Goal: Task Accomplishment & Management: Complete application form

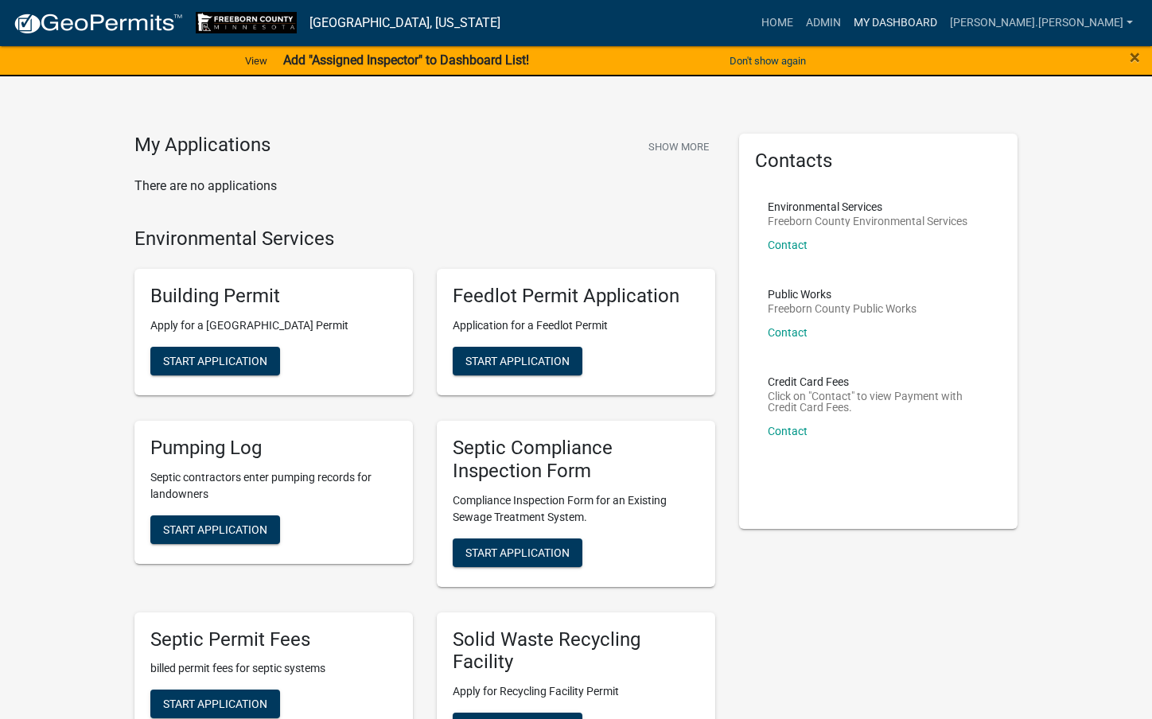
click at [944, 17] on link "My Dashboard" at bounding box center [896, 23] width 96 height 30
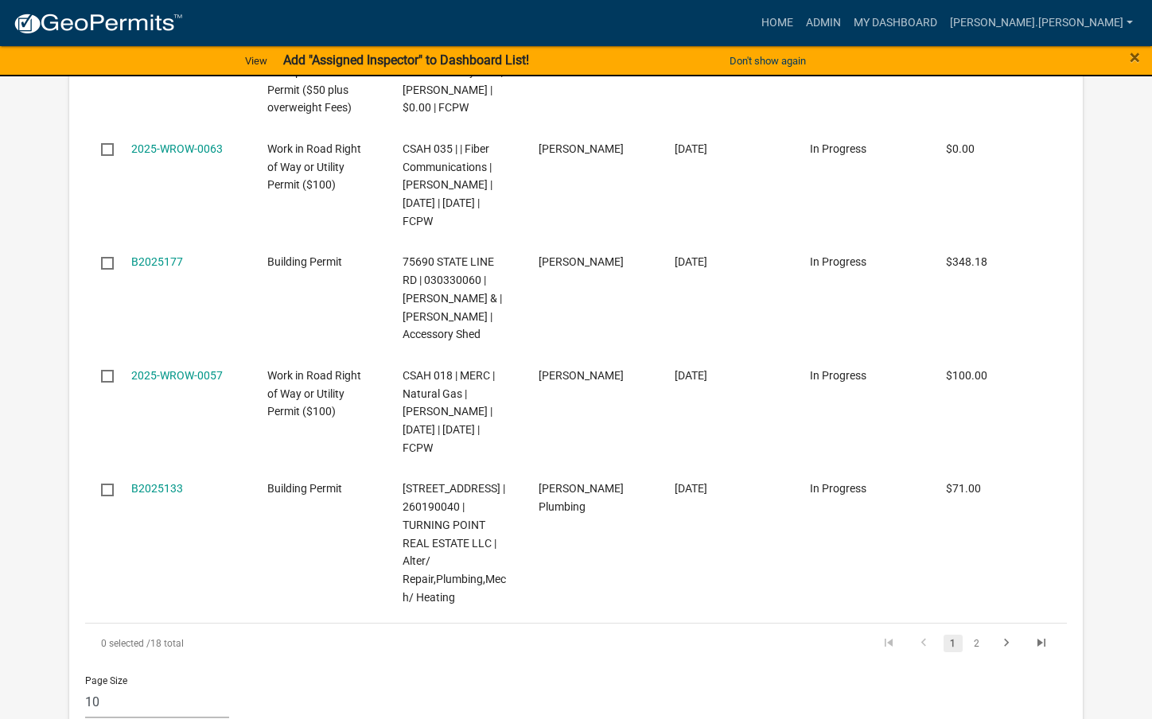
scroll to position [1433, 0]
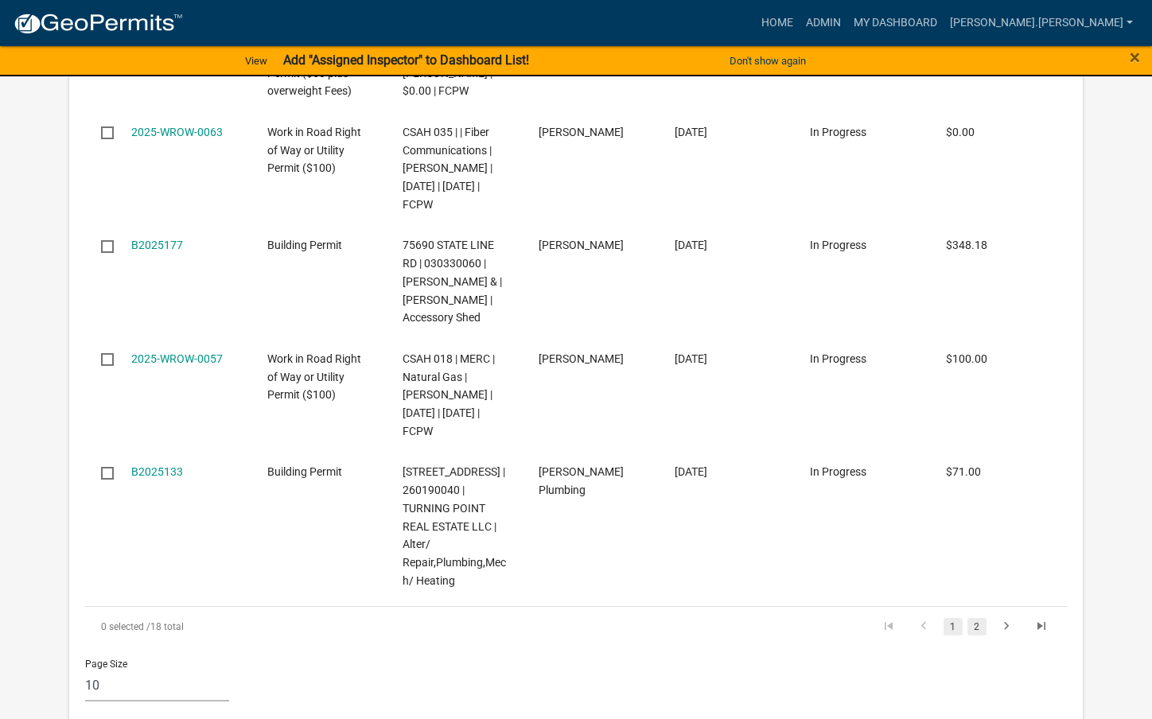
click at [977, 618] on link "2" at bounding box center [977, 627] width 19 height 18
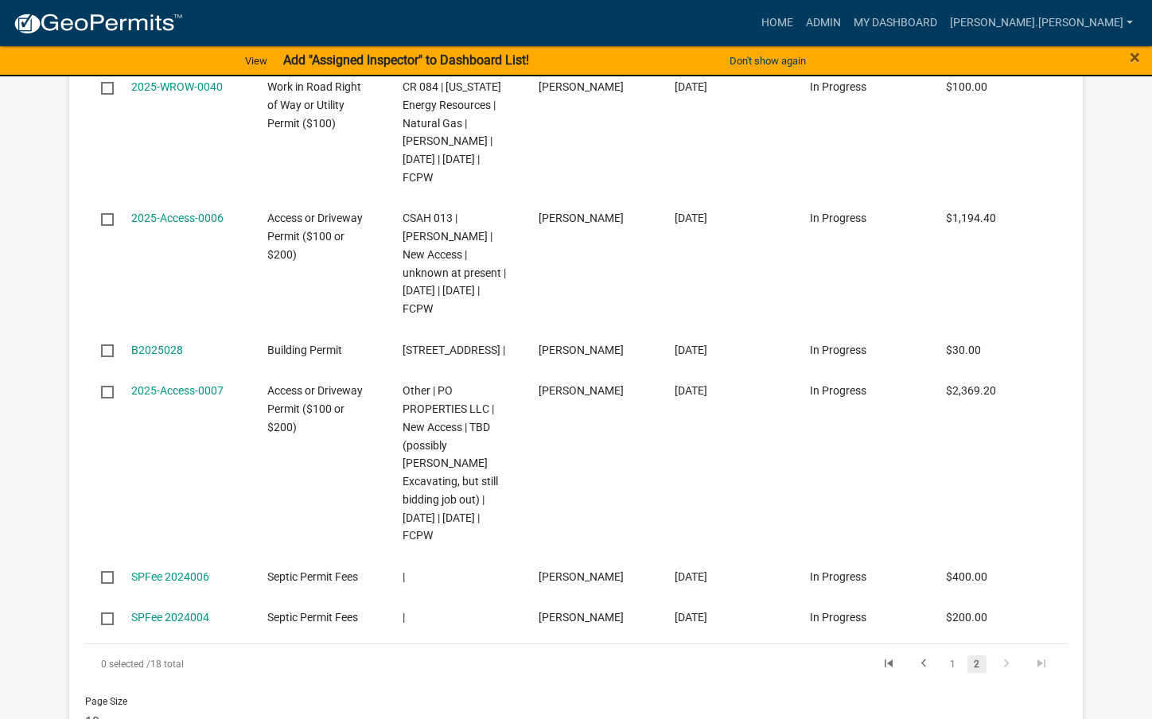
scroll to position [767, 0]
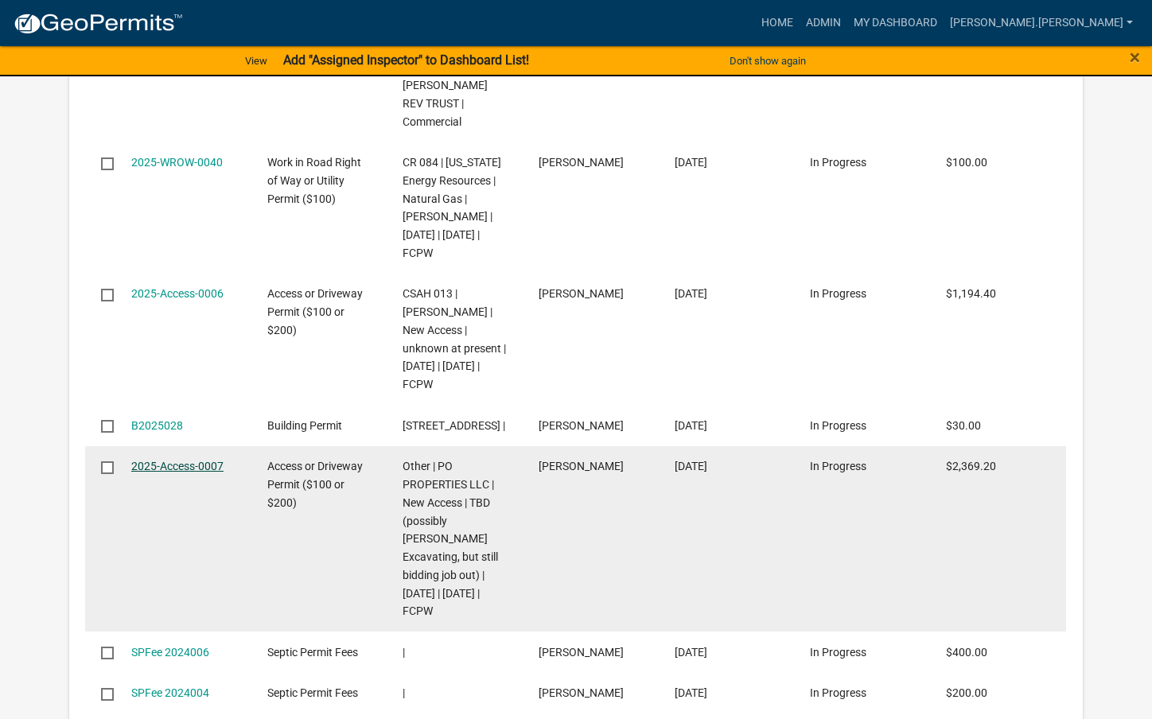
click at [184, 467] on link "2025-Access-0007" at bounding box center [177, 466] width 92 height 13
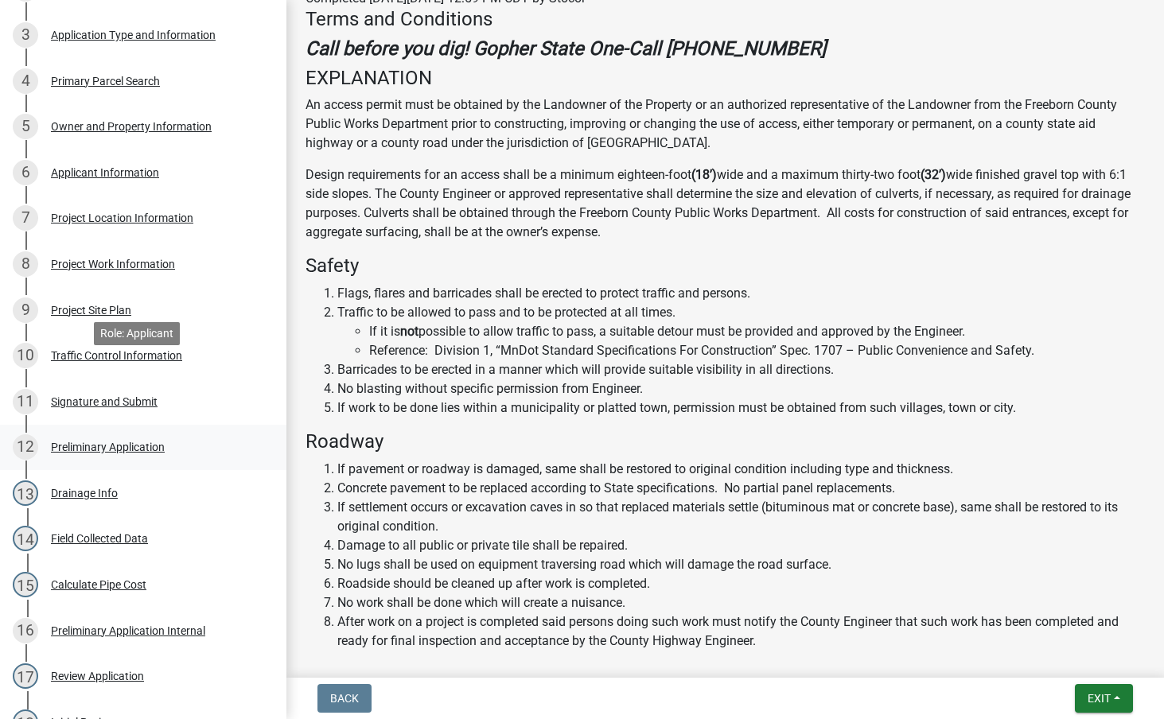
scroll to position [796, 0]
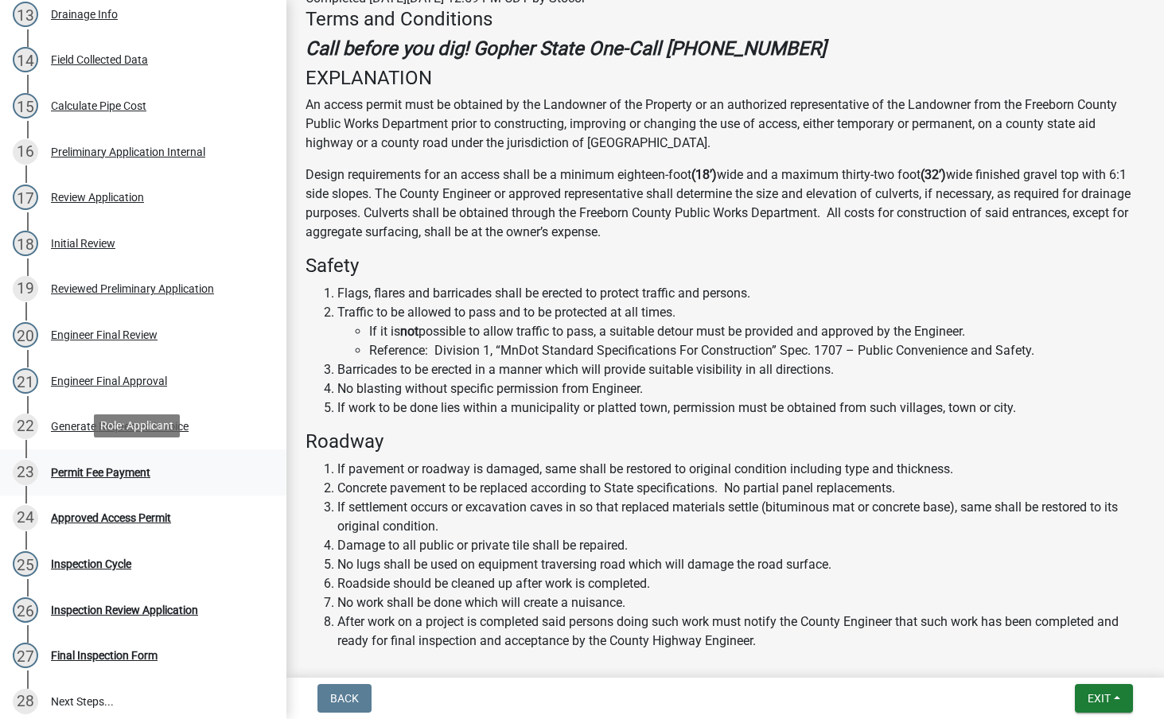
click at [63, 467] on div "Permit Fee Payment" at bounding box center [100, 472] width 99 height 11
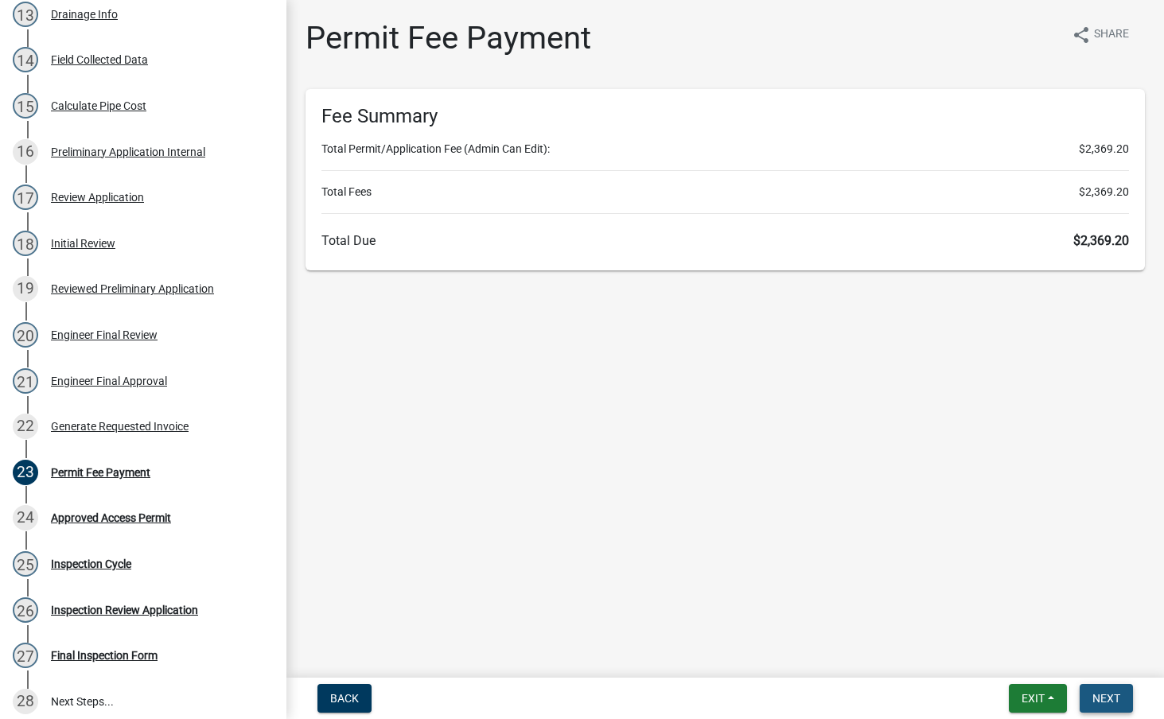
click at [1098, 700] on span "Next" at bounding box center [1107, 698] width 28 height 13
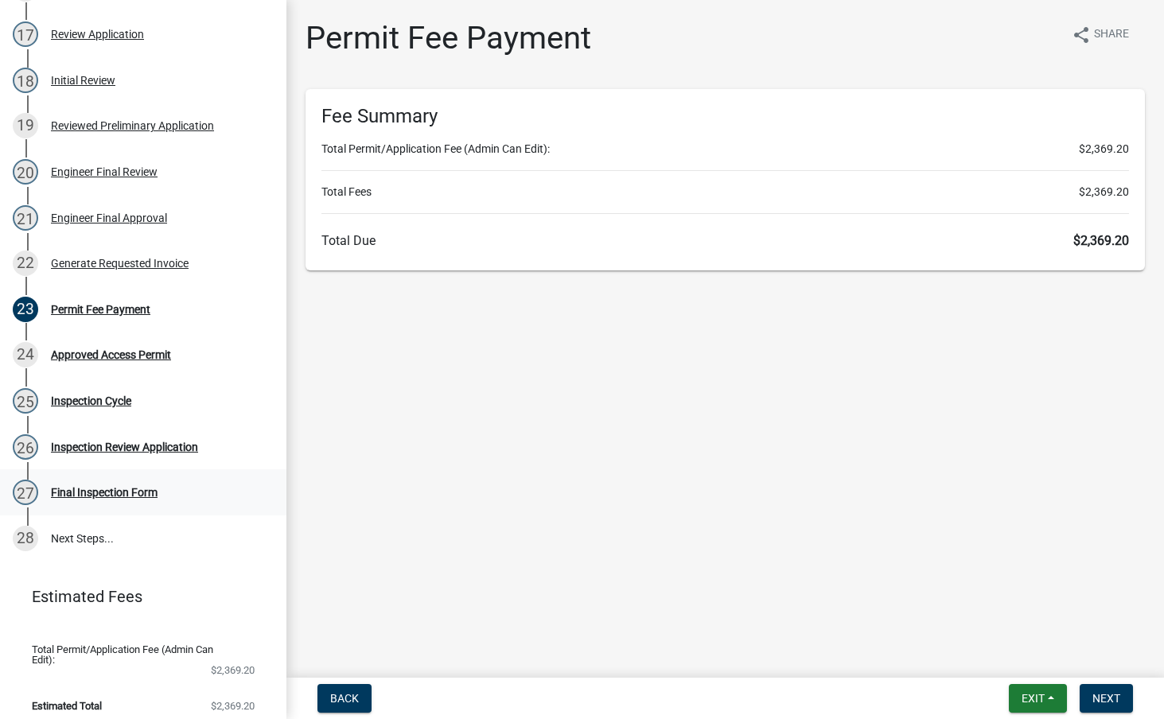
scroll to position [967, 0]
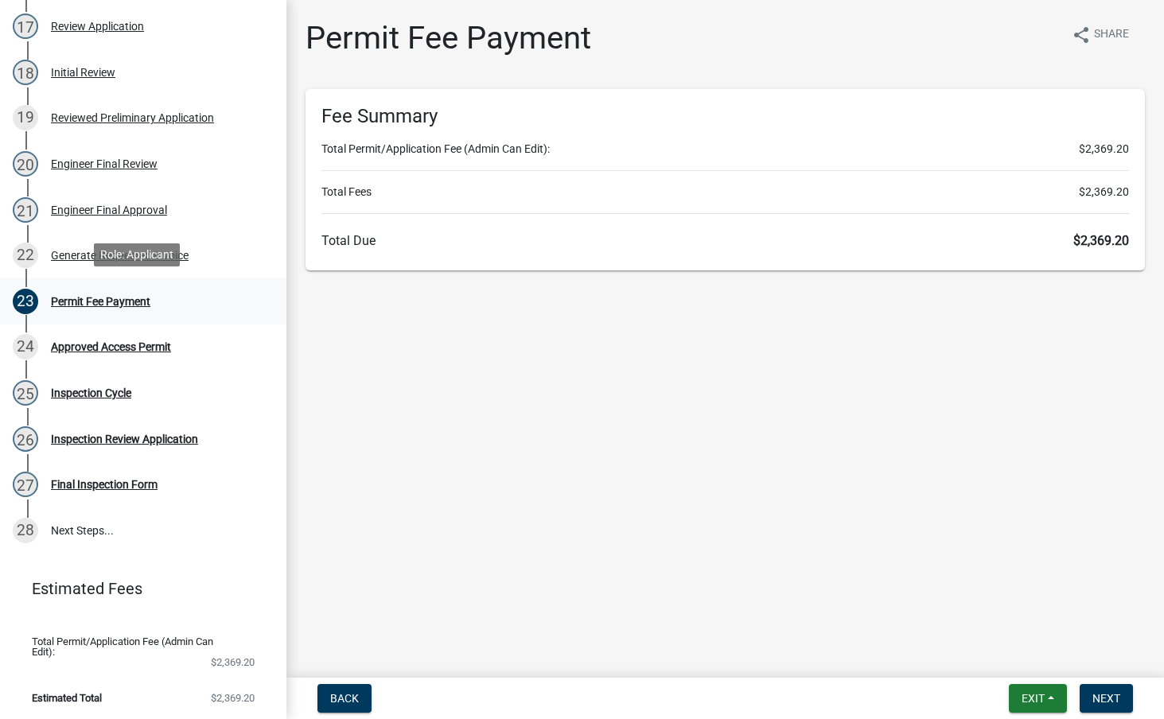
click at [89, 296] on div "Permit Fee Payment" at bounding box center [100, 301] width 99 height 11
click at [1128, 233] on span "$2,369.20" at bounding box center [1102, 240] width 56 height 15
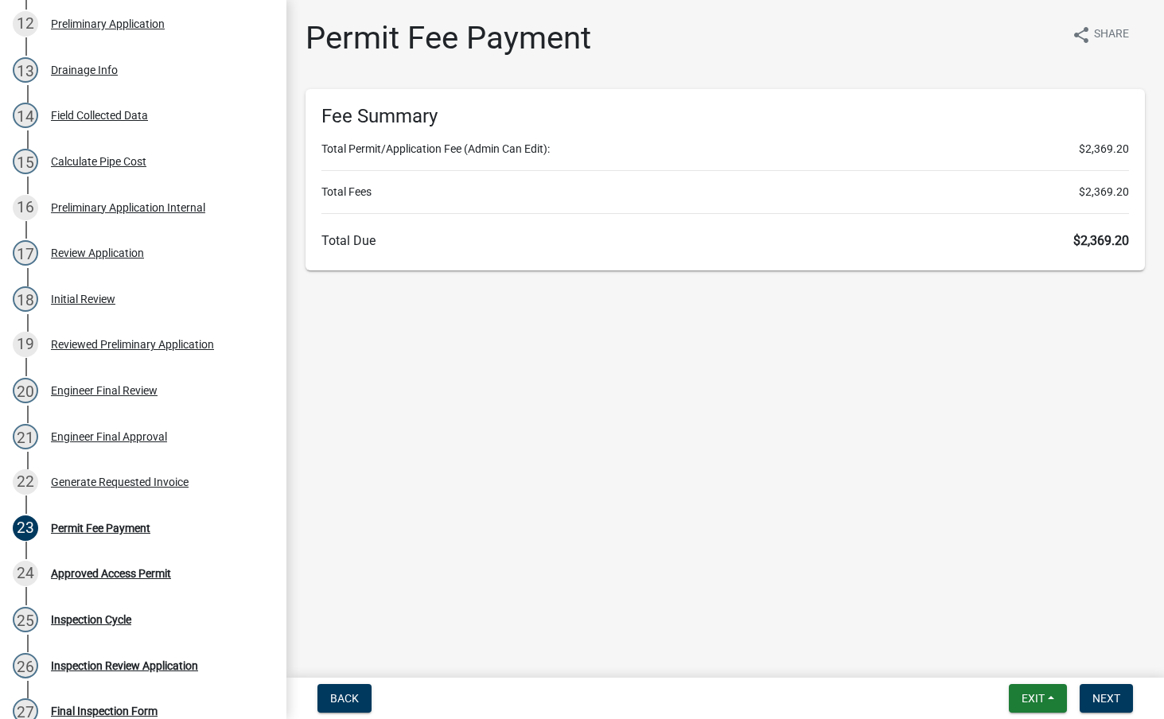
scroll to position [754, 0]
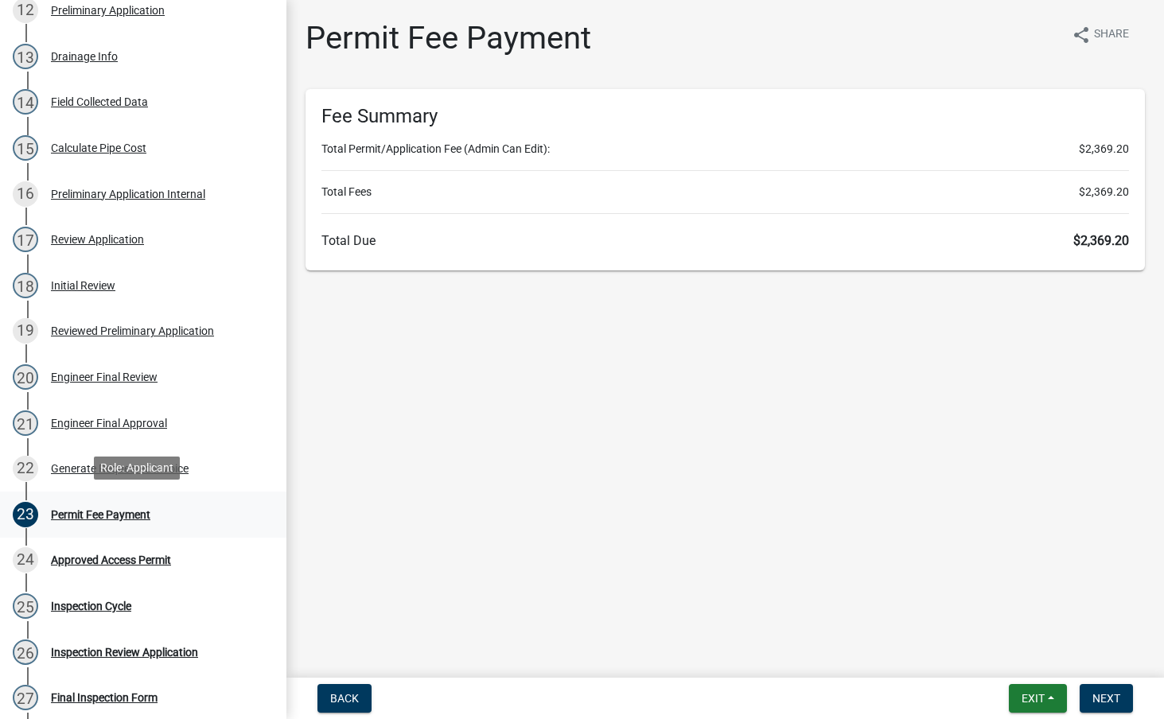
click at [123, 513] on div "Permit Fee Payment" at bounding box center [100, 514] width 99 height 11
click at [1063, 203] on div "Fee Summary Total Permit/Application Fee (Admin Can Edit): $2,369.20 Total Fees…" at bounding box center [726, 179] width 840 height 181
click at [1106, 248] on span "$2,369.20" at bounding box center [1102, 240] width 56 height 15
click at [1050, 209] on div "Fee Summary Total Permit/Application Fee (Admin Can Edit): $2,369.20 Total Fees…" at bounding box center [726, 179] width 840 height 181
click at [996, 261] on div "Fee Summary Total Permit/Application Fee (Admin Can Edit): $2,369.20 Total Fees…" at bounding box center [726, 179] width 840 height 181
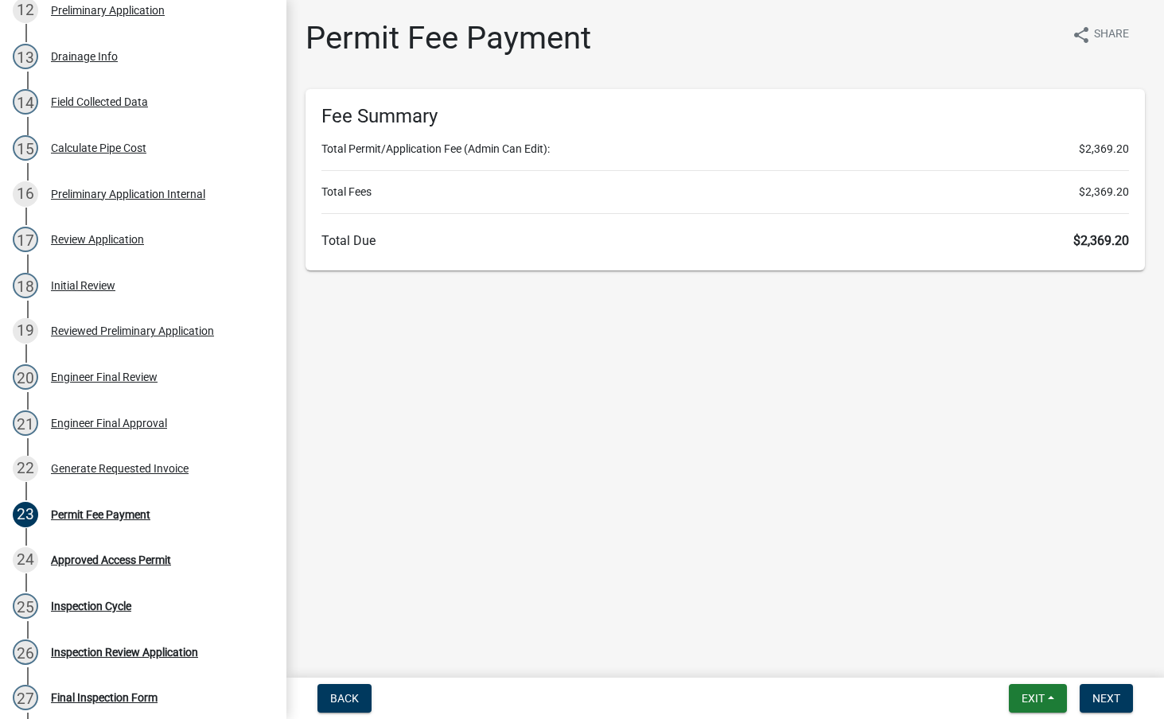
click at [1124, 224] on div "Fee Summary Total Permit/Application Fee (Admin Can Edit): $2,369.20 Total Fees…" at bounding box center [726, 179] width 840 height 181
click at [107, 555] on div "Approved Access Permit" at bounding box center [111, 560] width 120 height 11
click at [1120, 694] on span "Next" at bounding box center [1107, 698] width 28 height 13
click at [1094, 694] on span "Next" at bounding box center [1107, 698] width 28 height 13
click at [323, 693] on button "Back" at bounding box center [345, 698] width 54 height 29
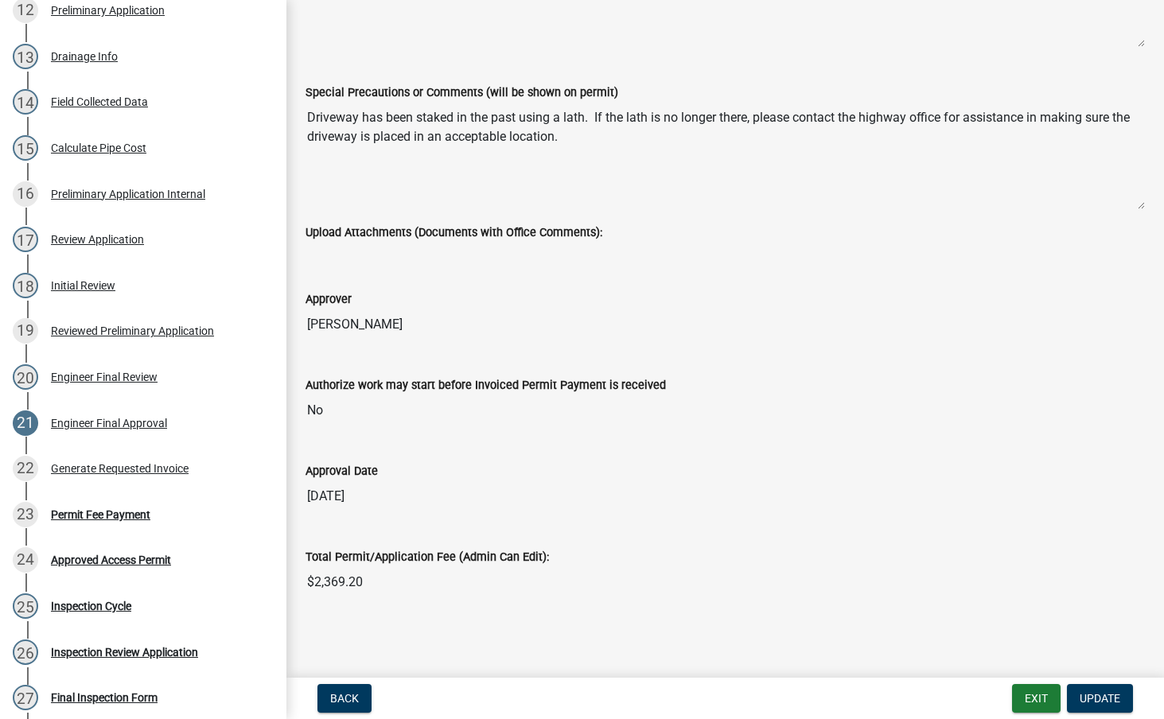
scroll to position [425, 0]
click at [335, 684] on button "Back" at bounding box center [345, 698] width 54 height 29
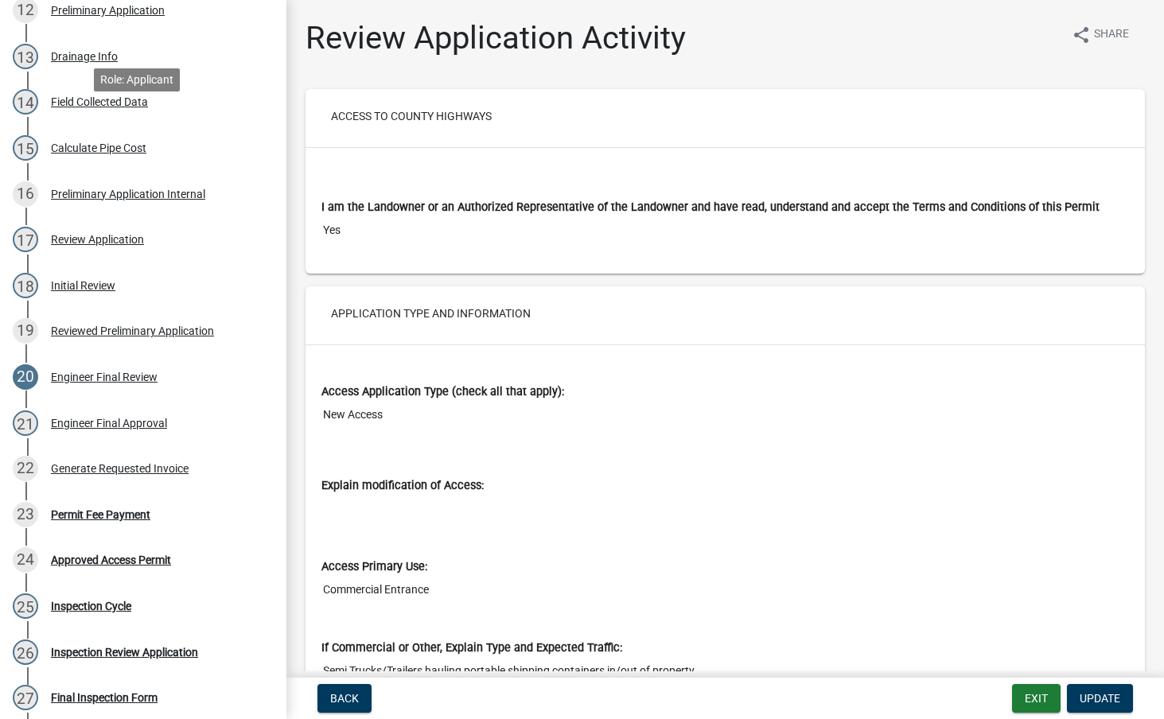
scroll to position [0, 0]
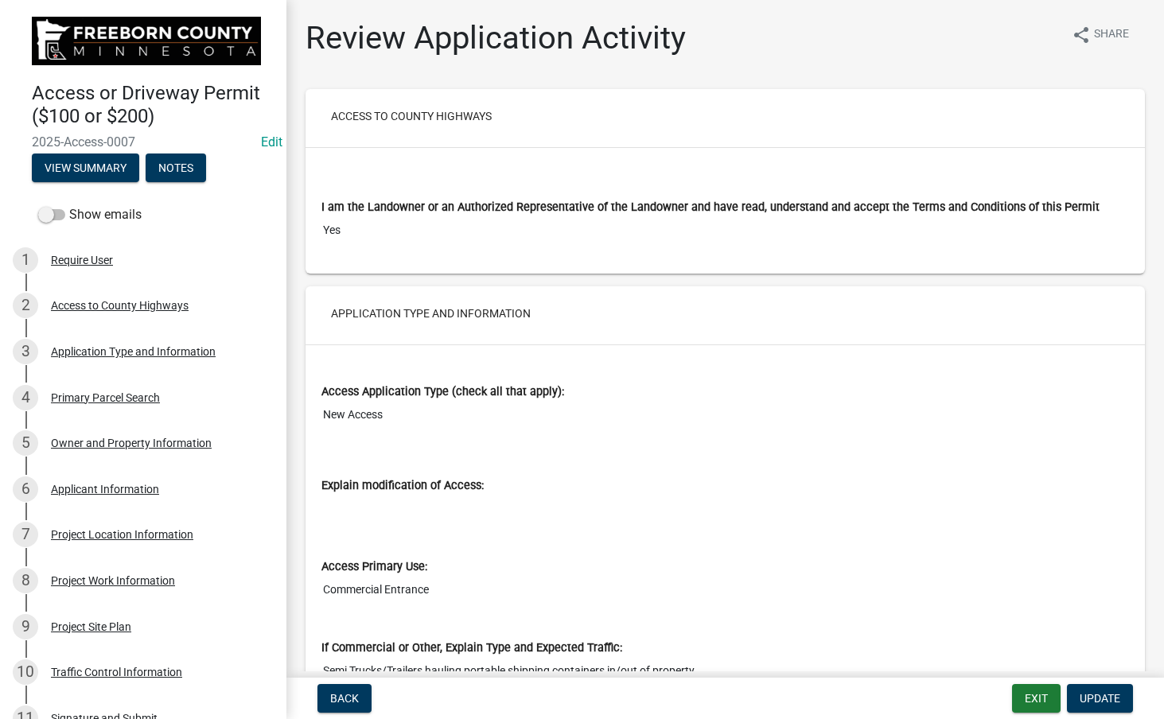
click at [83, 41] on img at bounding box center [146, 41] width 229 height 49
click at [96, 162] on button "View Summary" at bounding box center [85, 168] width 107 height 29
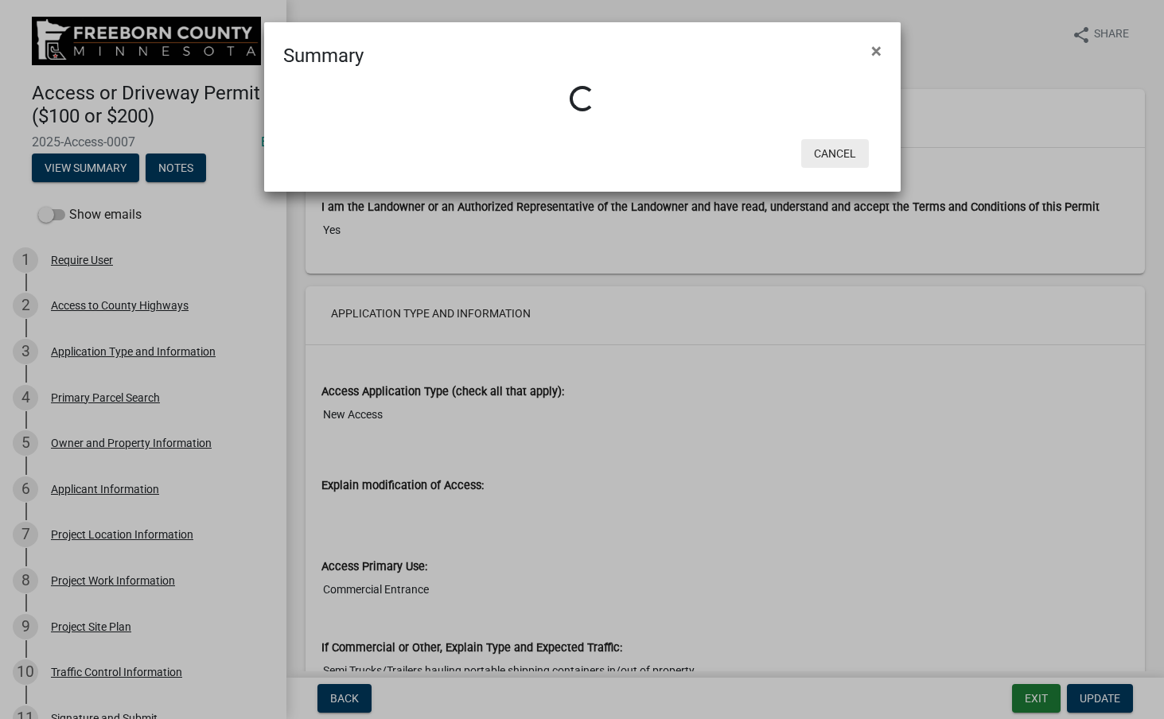
click at [827, 150] on button "Cancel" at bounding box center [835, 153] width 68 height 29
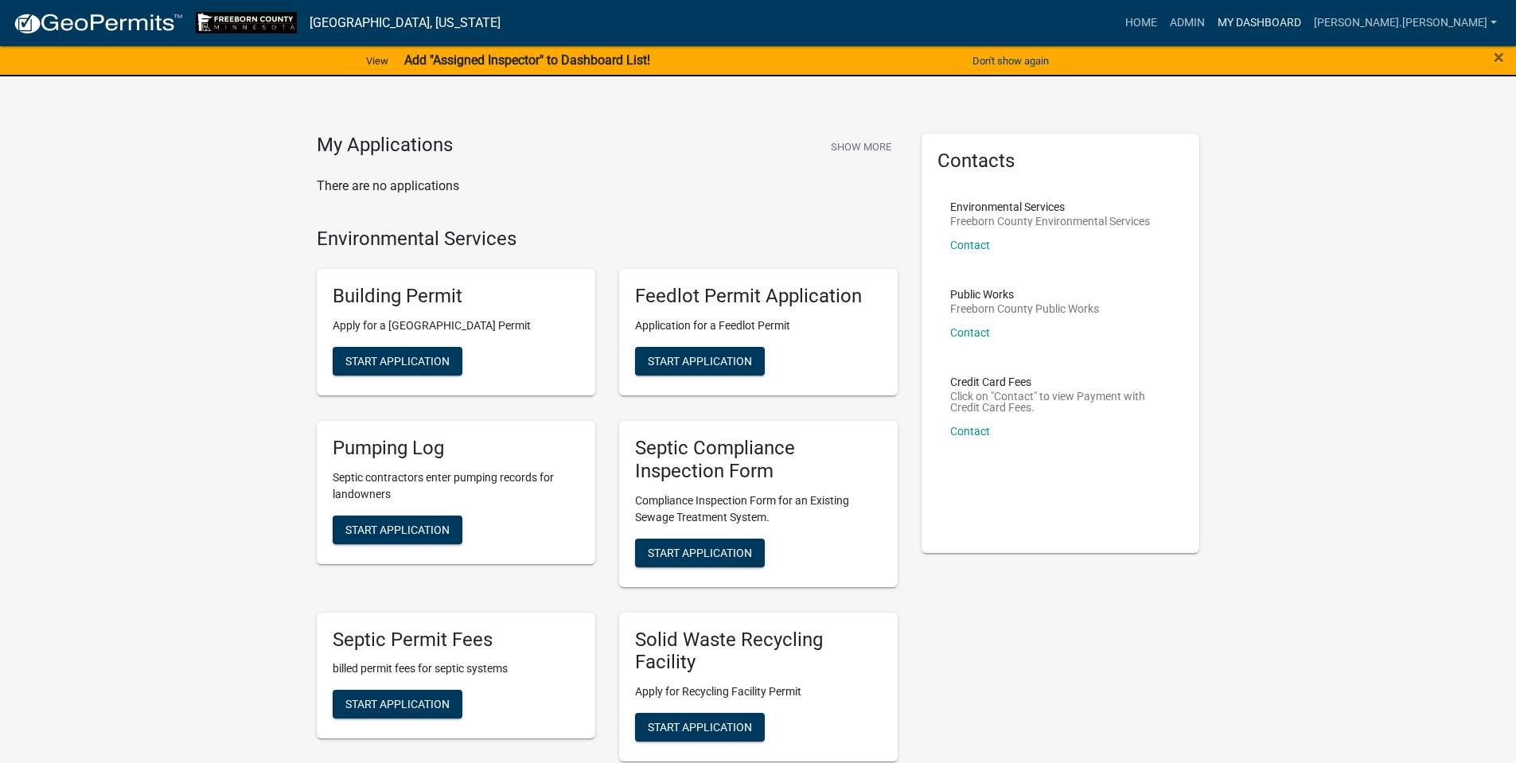
click at [1308, 18] on link "My Dashboard" at bounding box center [1259, 23] width 96 height 30
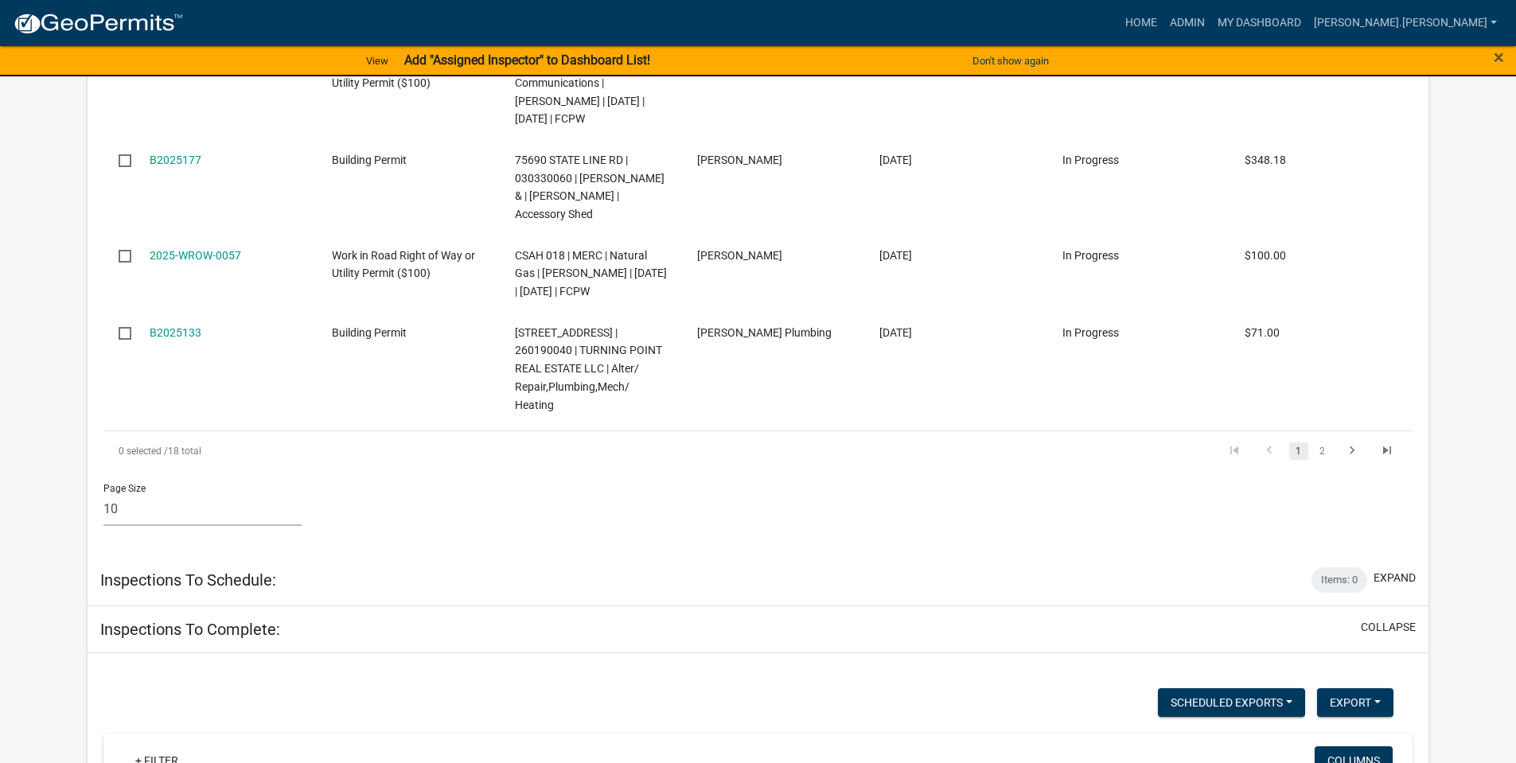
scroll to position [1353, 0]
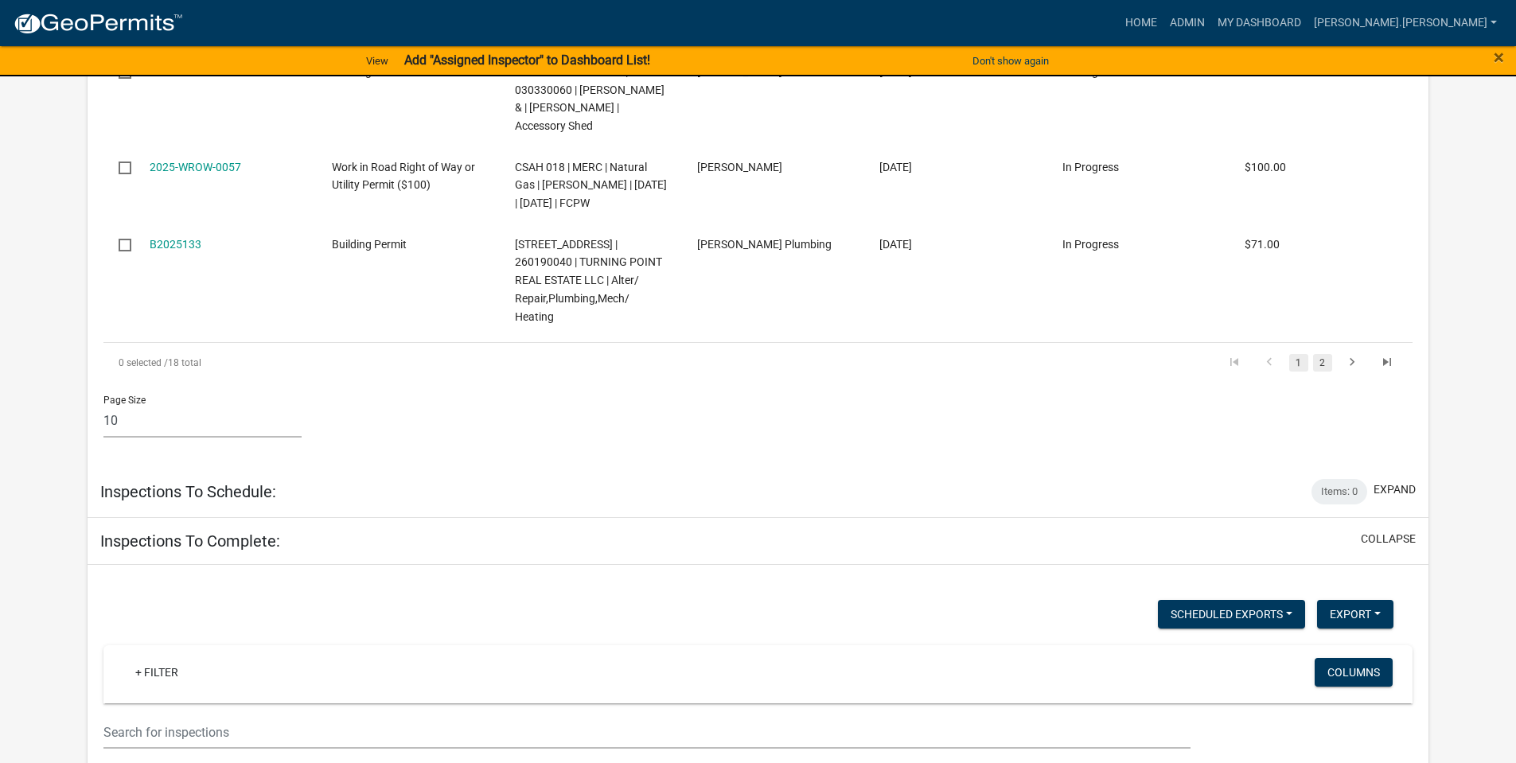
click at [1318, 354] on link "2" at bounding box center [1322, 363] width 19 height 18
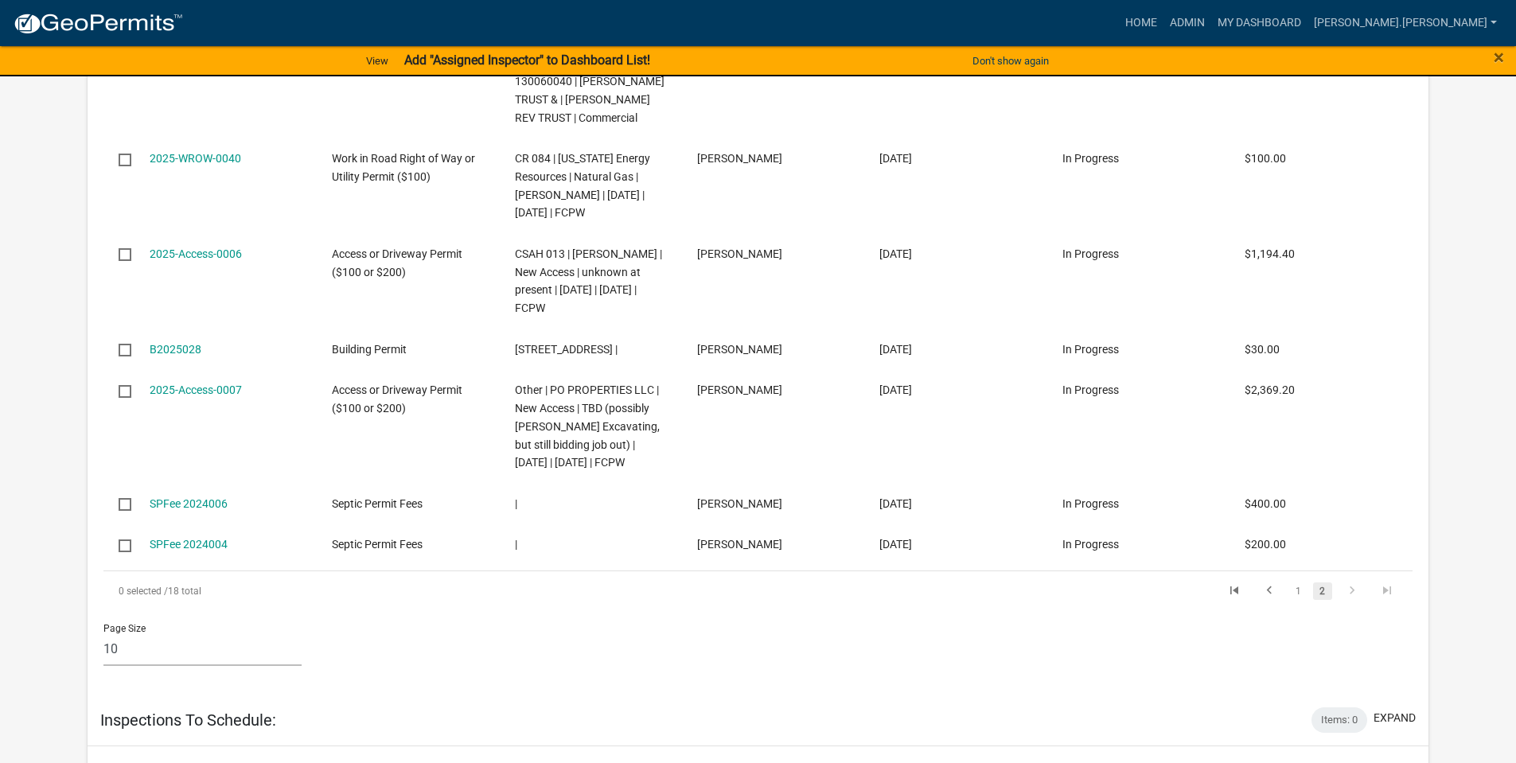
scroll to position [618, 0]
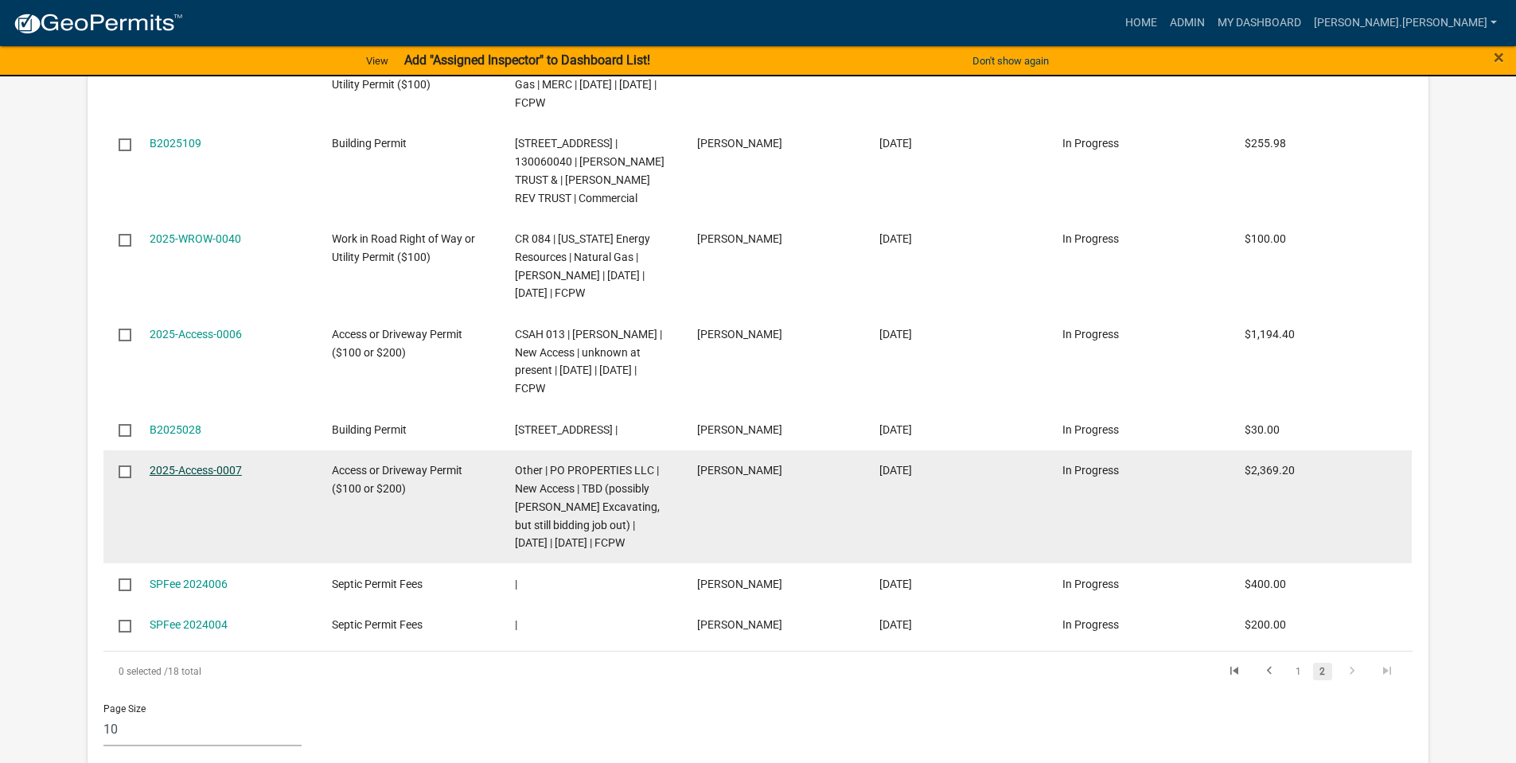
click at [212, 477] on link "2025-Access-0007" at bounding box center [196, 470] width 92 height 13
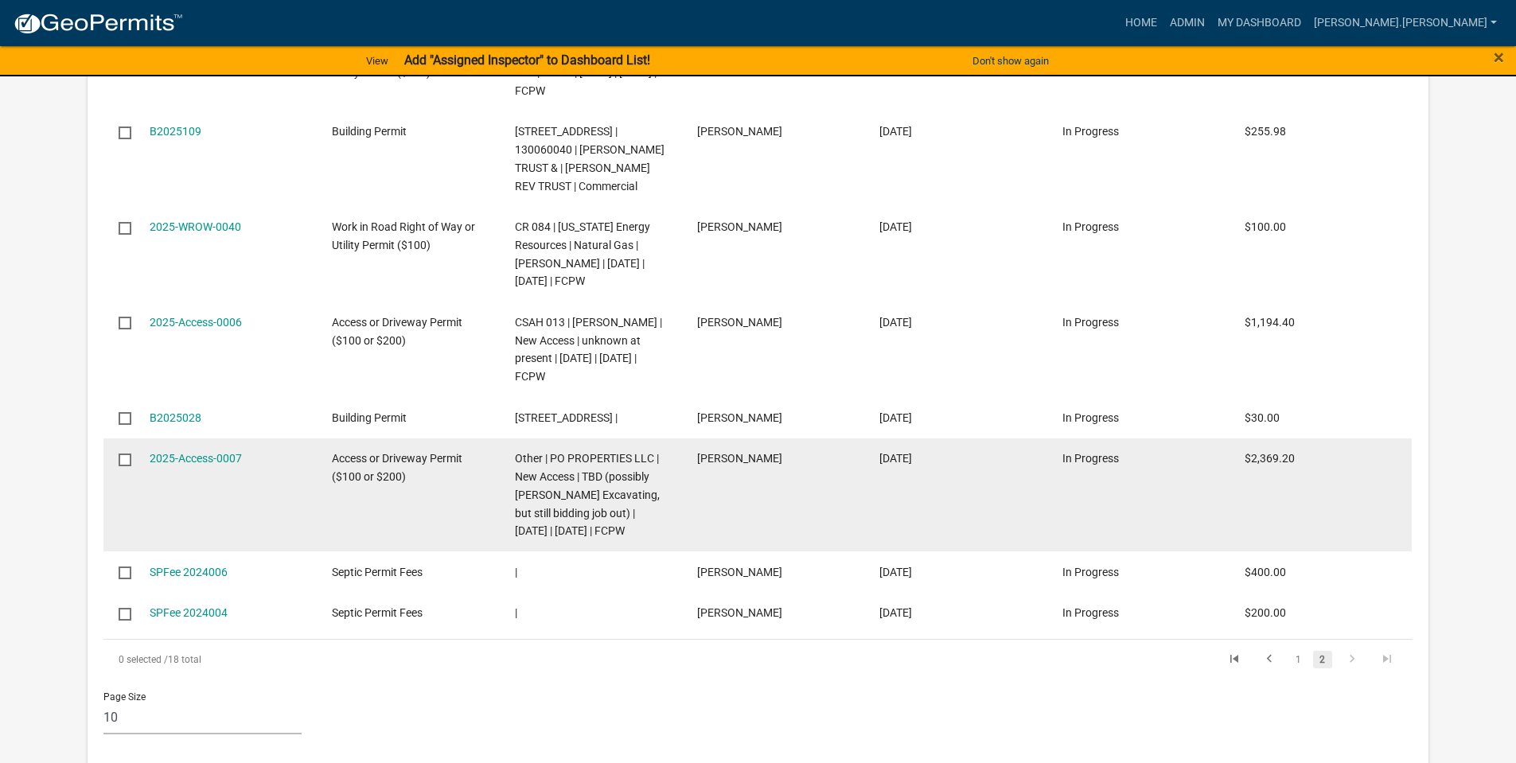
scroll to position [637, 0]
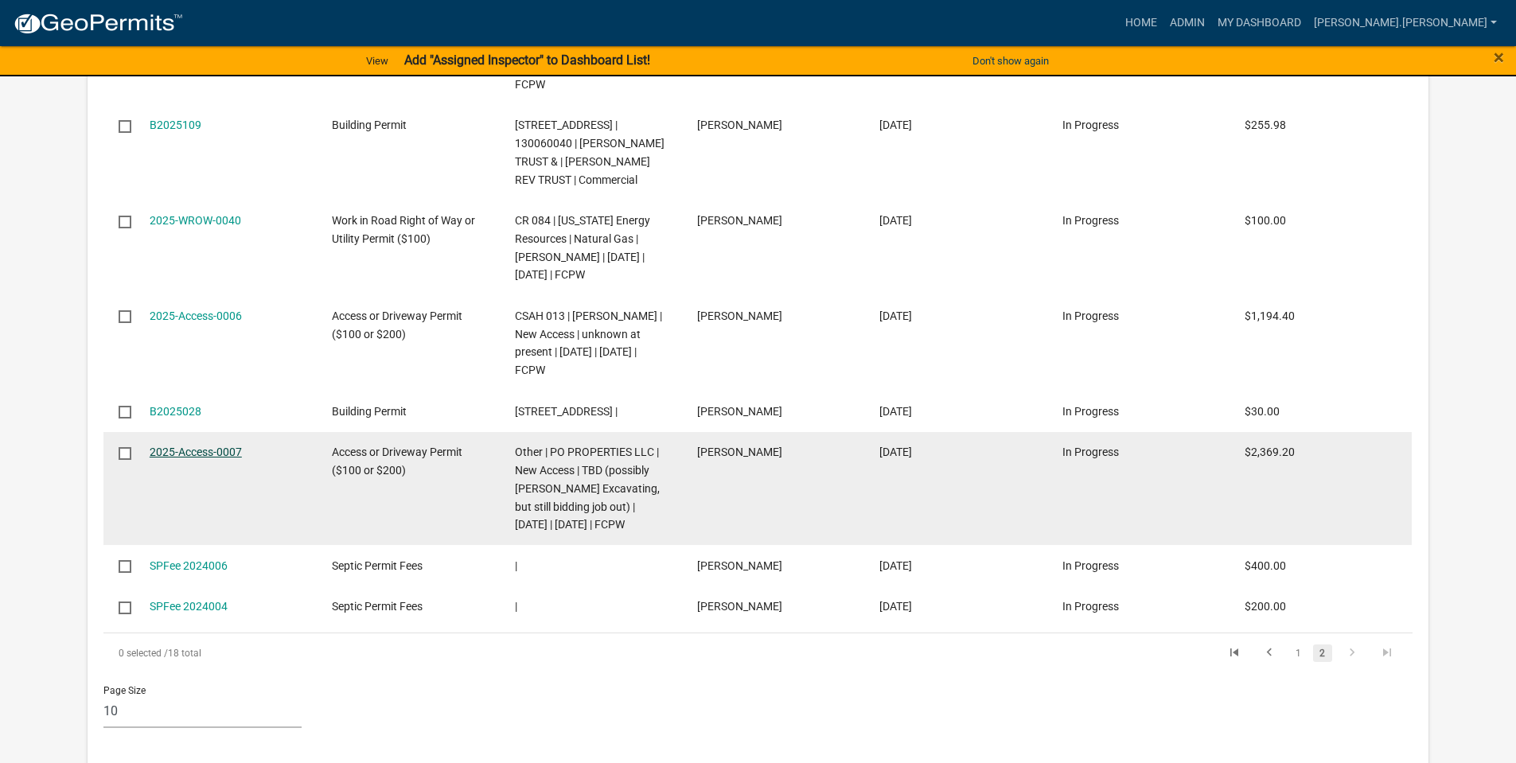
click at [202, 458] on link "2025-Access-0007" at bounding box center [196, 452] width 92 height 13
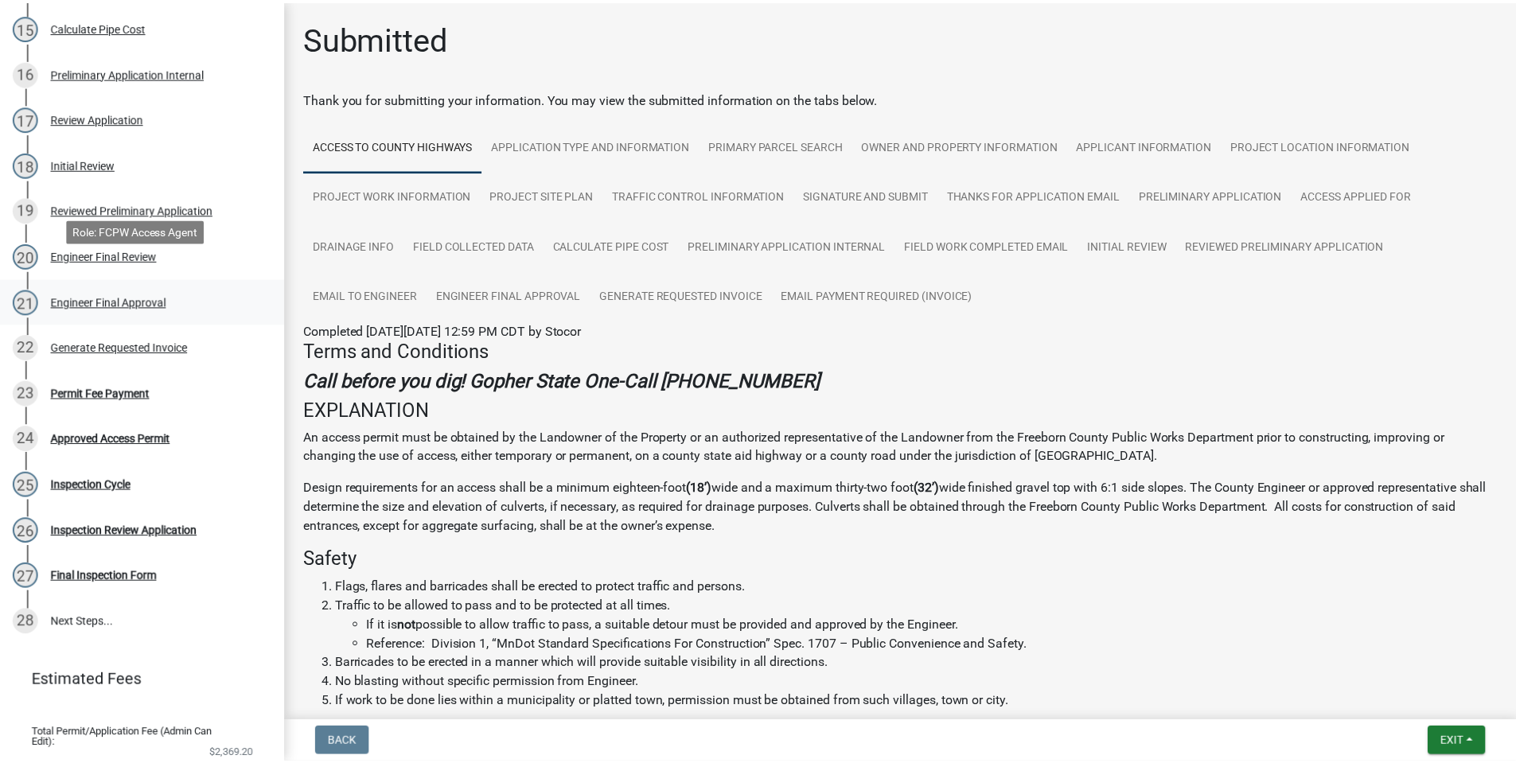
scroll to position [923, 0]
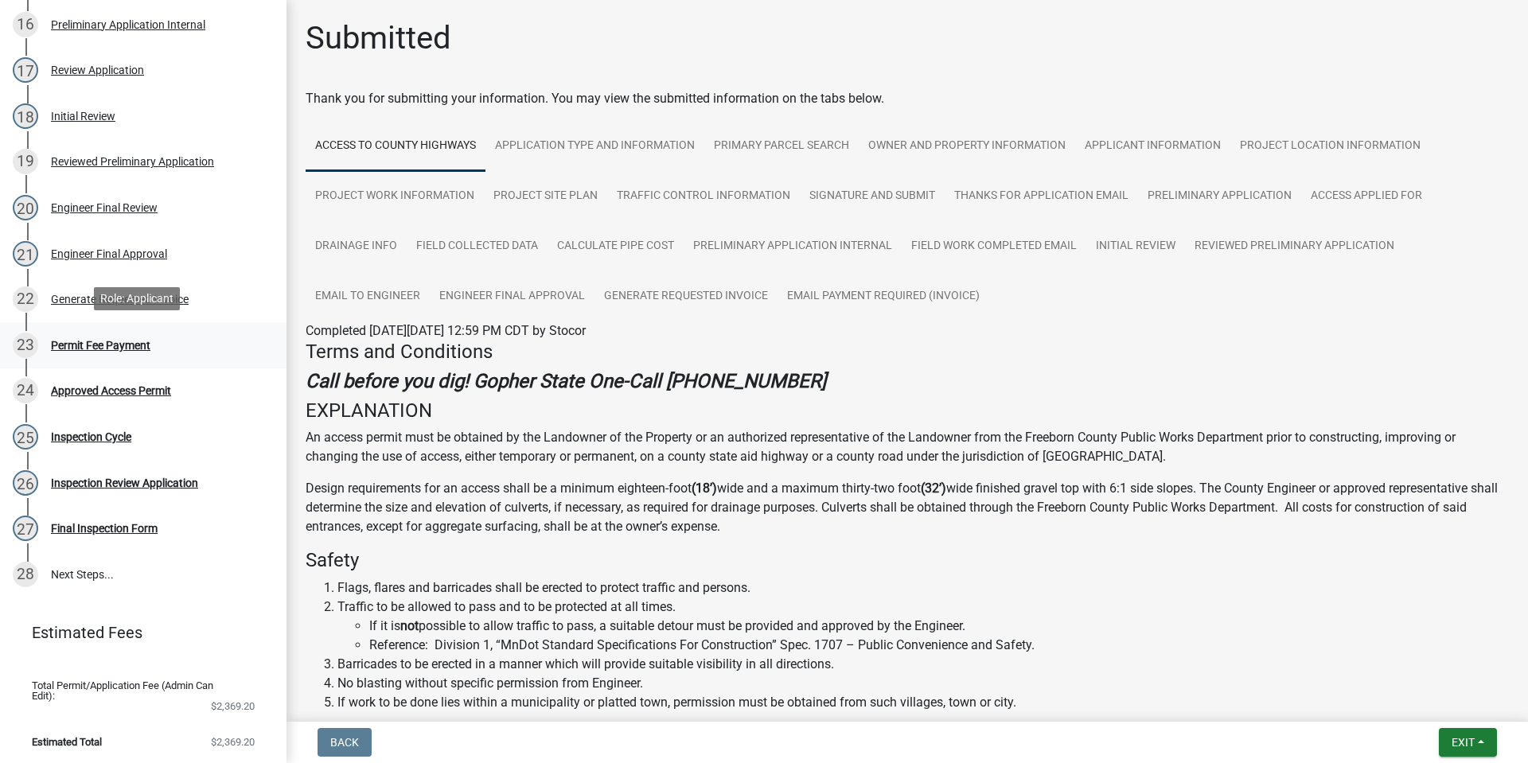
click at [115, 345] on div "Permit Fee Payment" at bounding box center [100, 345] width 99 height 11
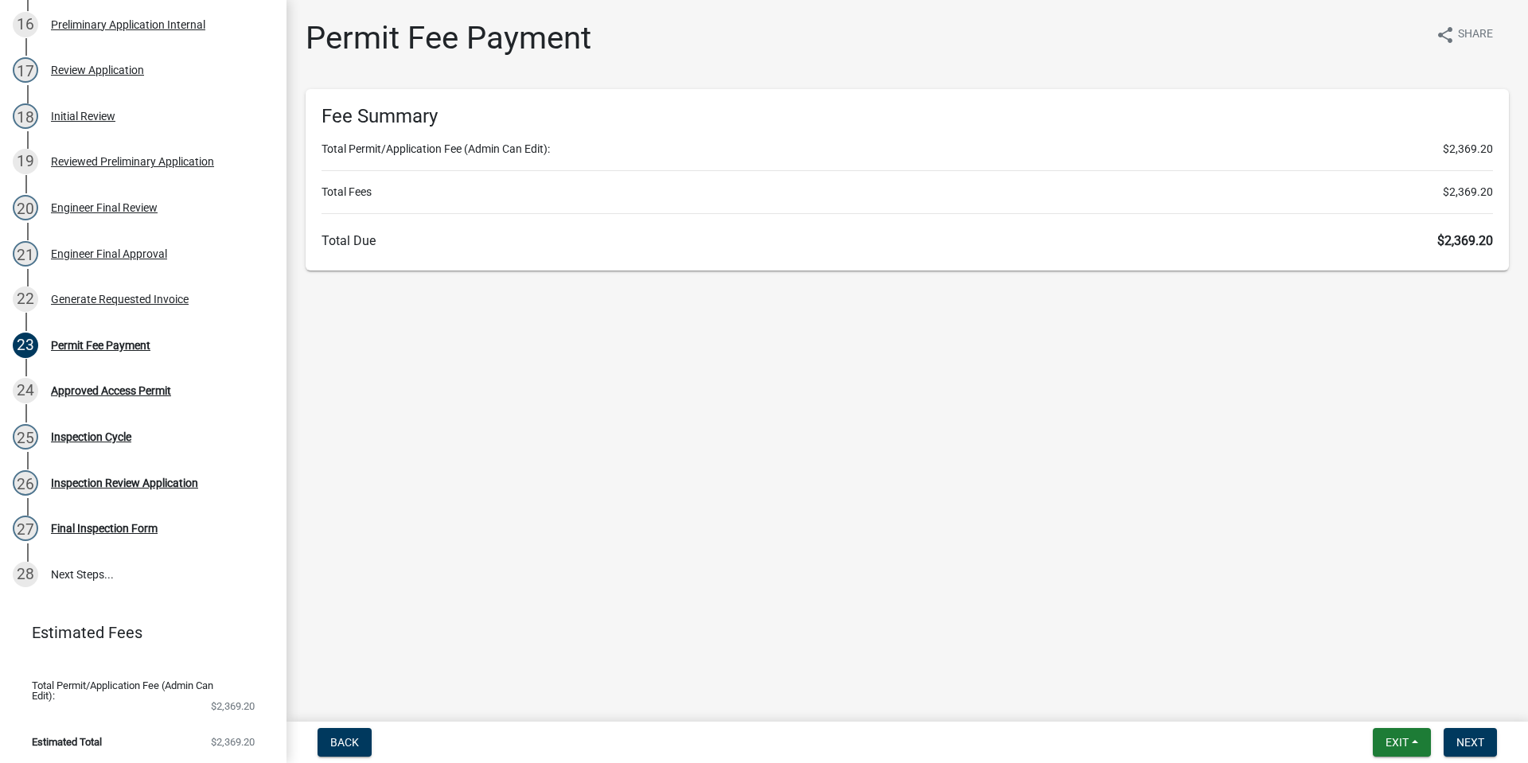
drag, startPoint x: 1377, startPoint y: 548, endPoint x: 1392, endPoint y: 554, distance: 16.4
click at [1383, 549] on main "Permit Fee Payment share Share Fee Summary Total Permit/Application Fee (Admin …" at bounding box center [908, 357] width 1242 height 715
click at [1490, 739] on button "Next" at bounding box center [1470, 742] width 53 height 29
click at [1391, 744] on span "Exit" at bounding box center [1397, 742] width 23 height 13
click at [1360, 707] on button "Save & Exit" at bounding box center [1367, 701] width 127 height 38
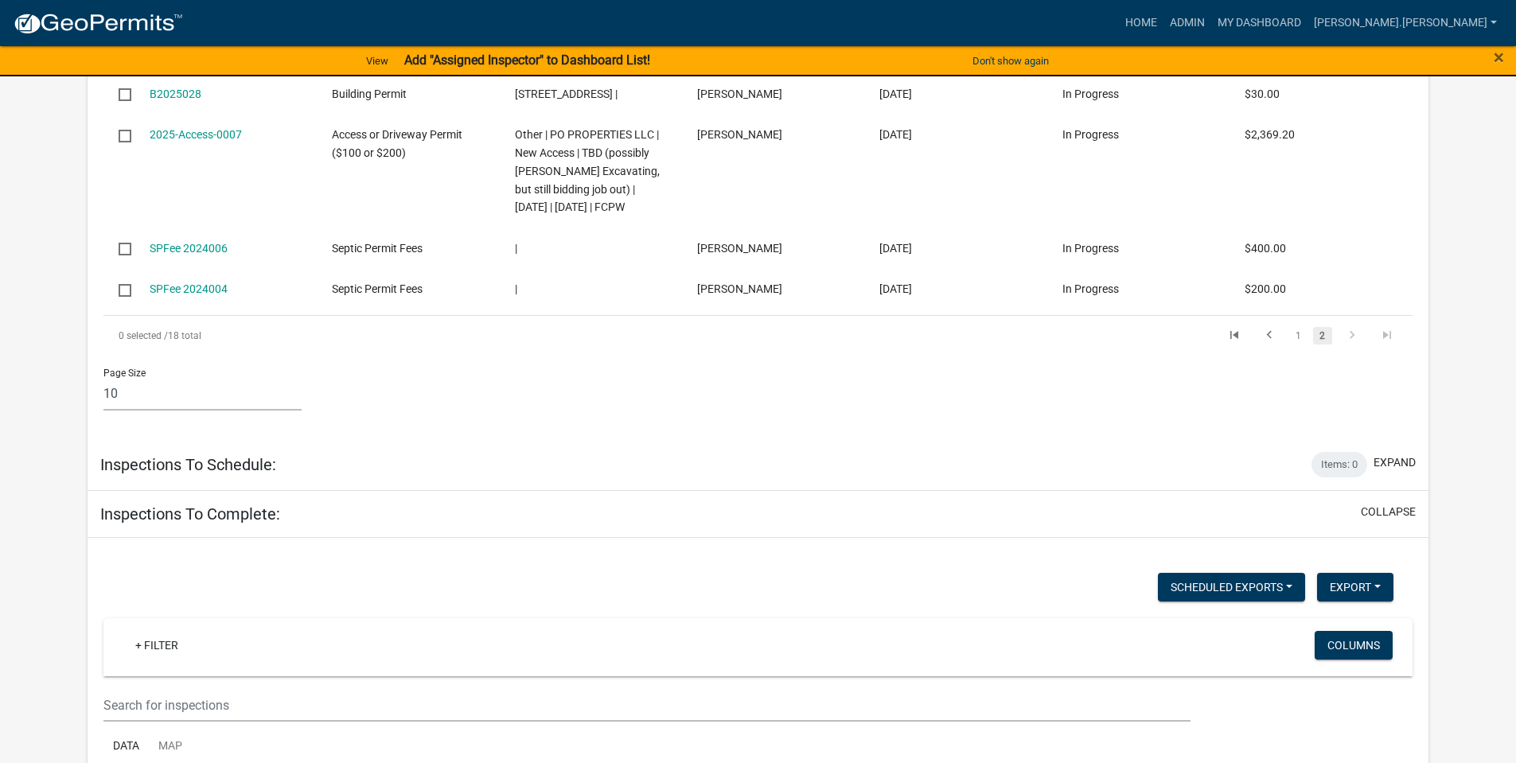
scroll to position [955, 0]
click at [1292, 344] on link "1" at bounding box center [1298, 335] width 19 height 18
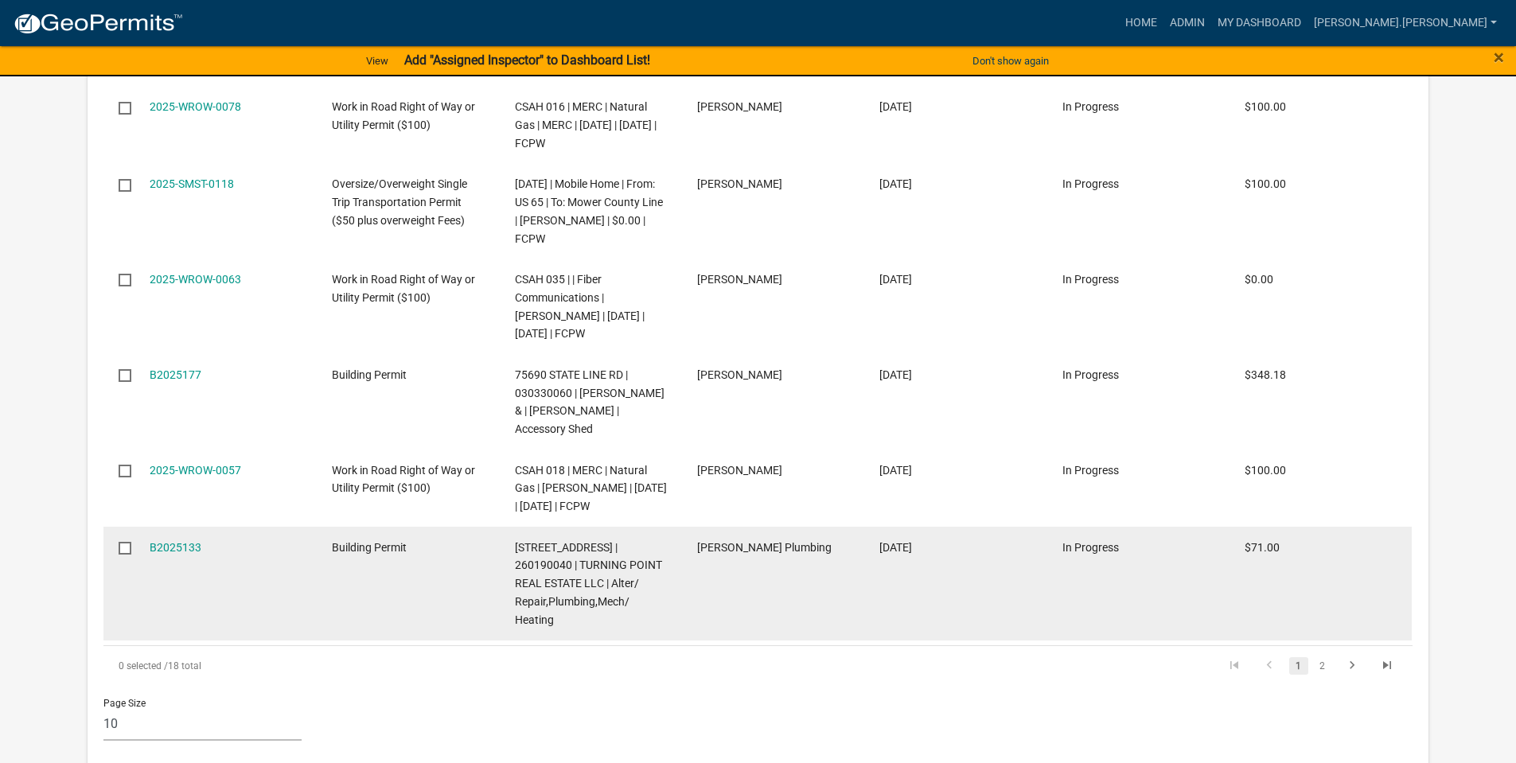
scroll to position [1071, 0]
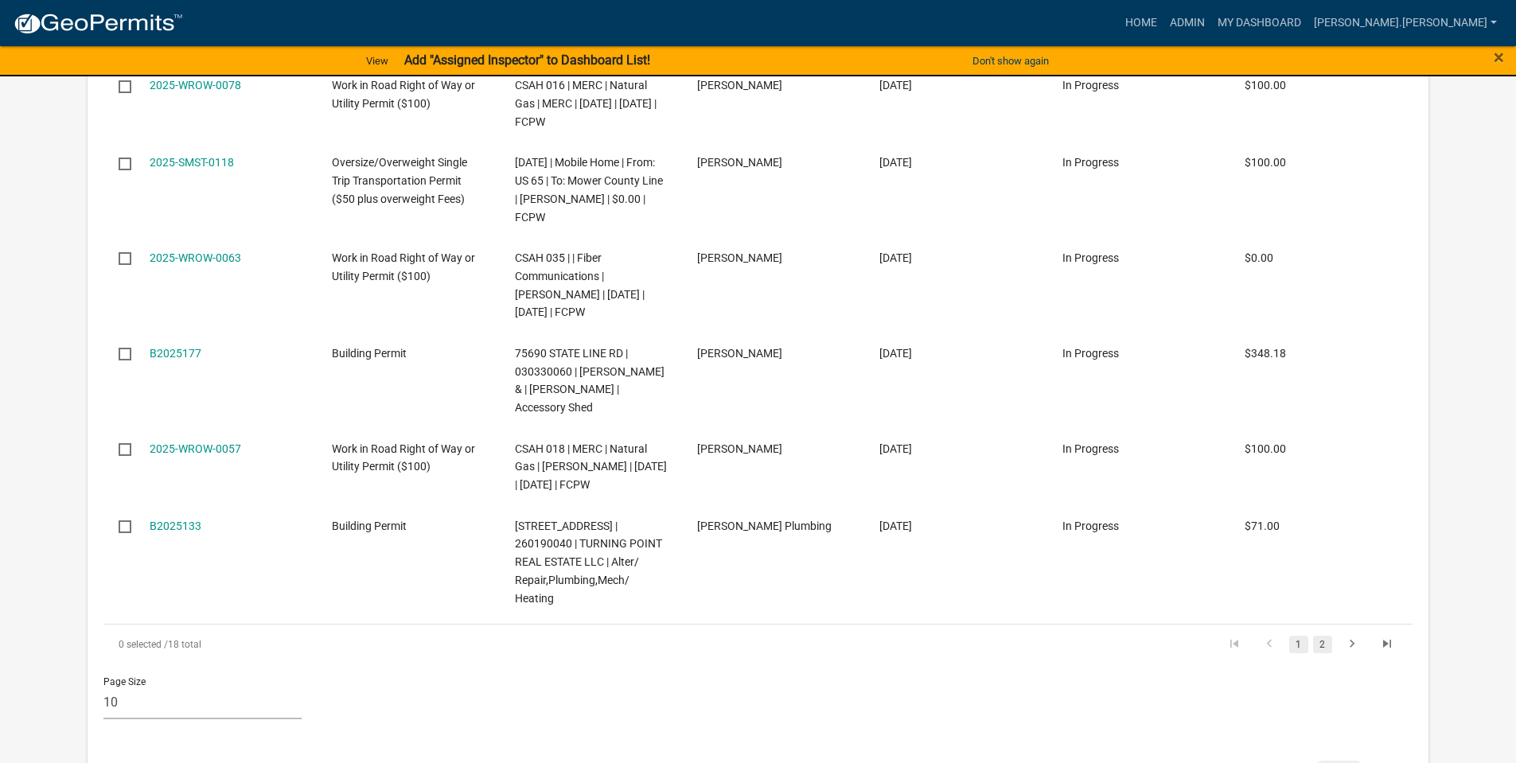
click at [1327, 636] on link "2" at bounding box center [1322, 645] width 19 height 18
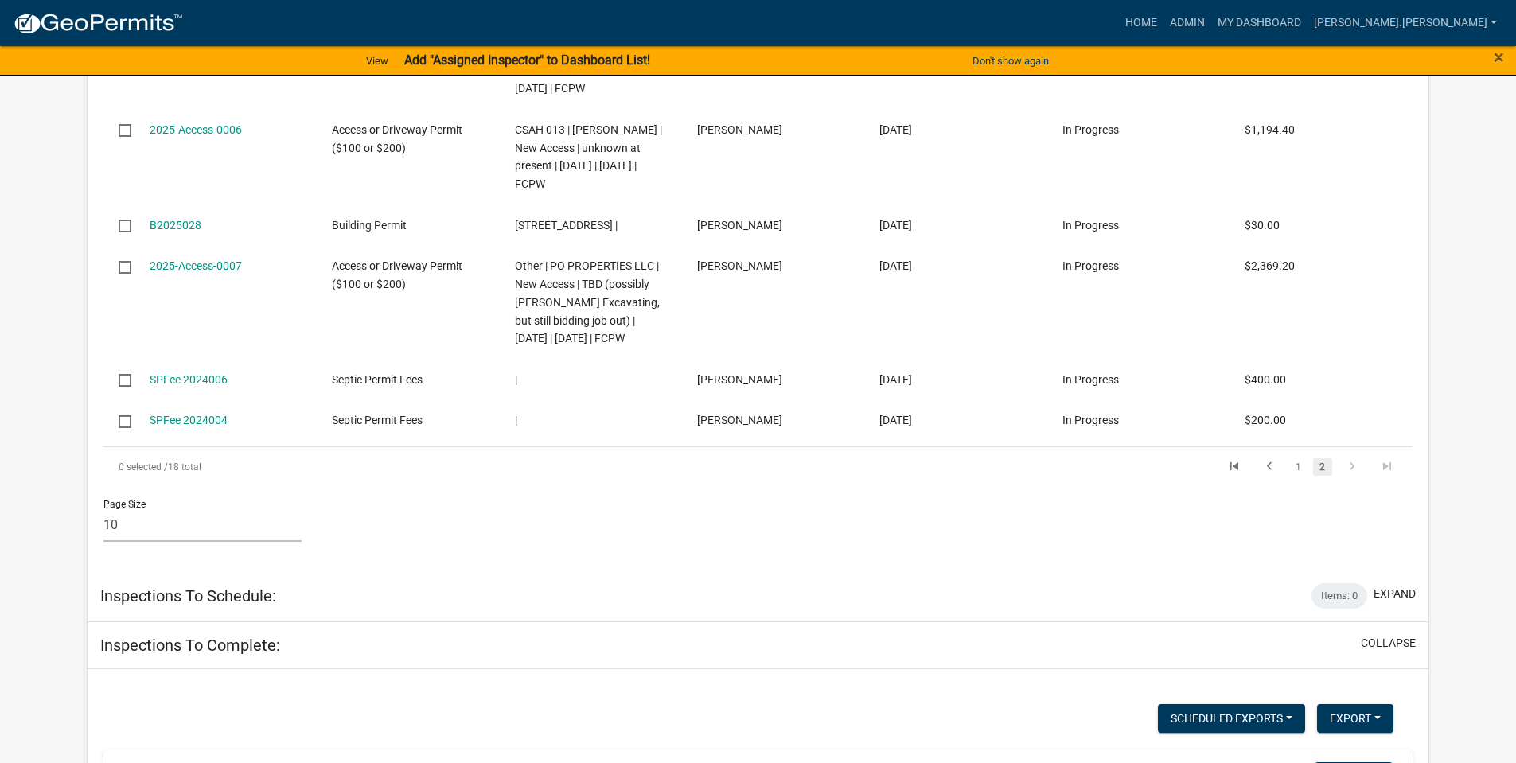
scroll to position [796, 0]
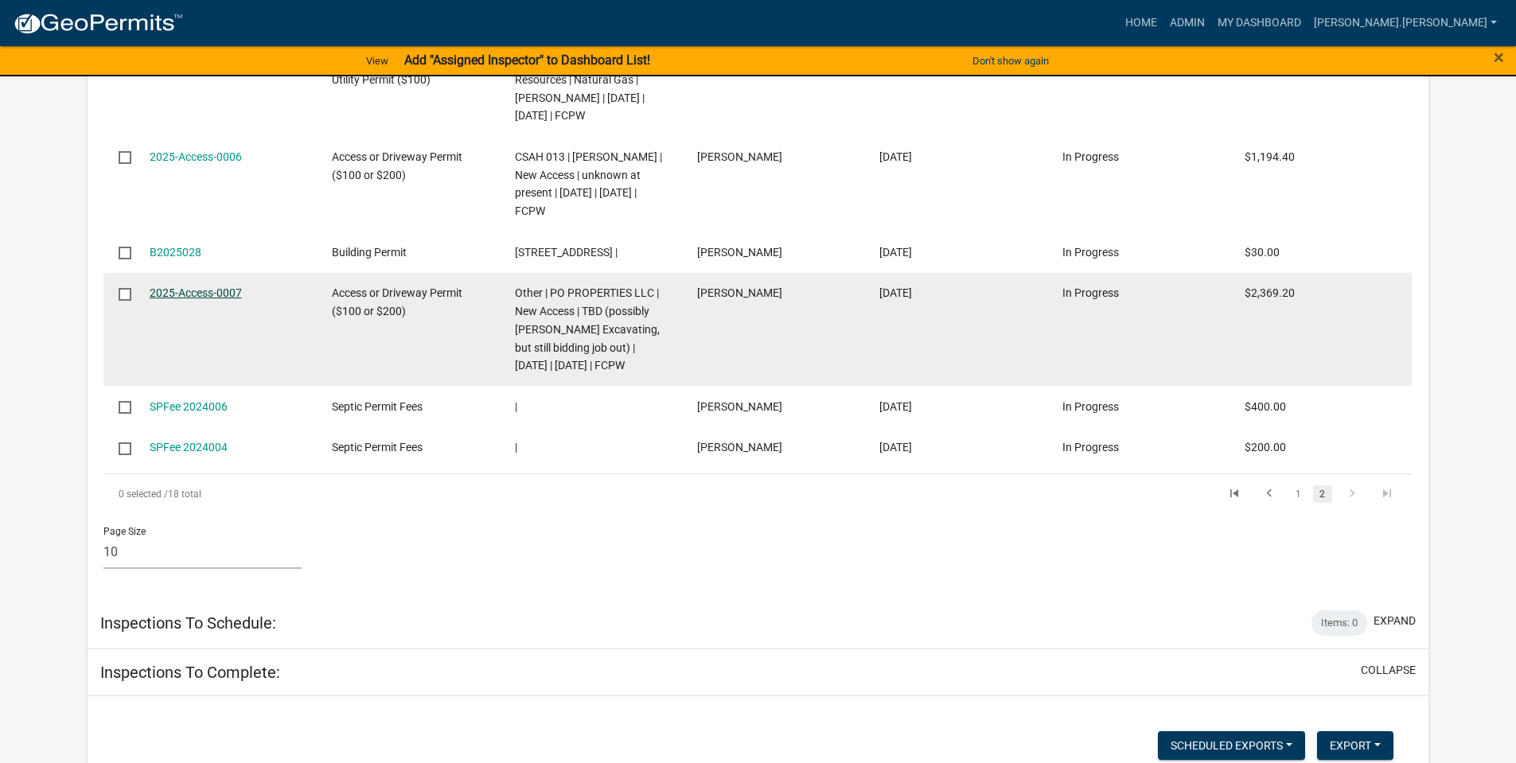
click at [192, 299] on link "2025-Access-0007" at bounding box center [196, 293] width 92 height 13
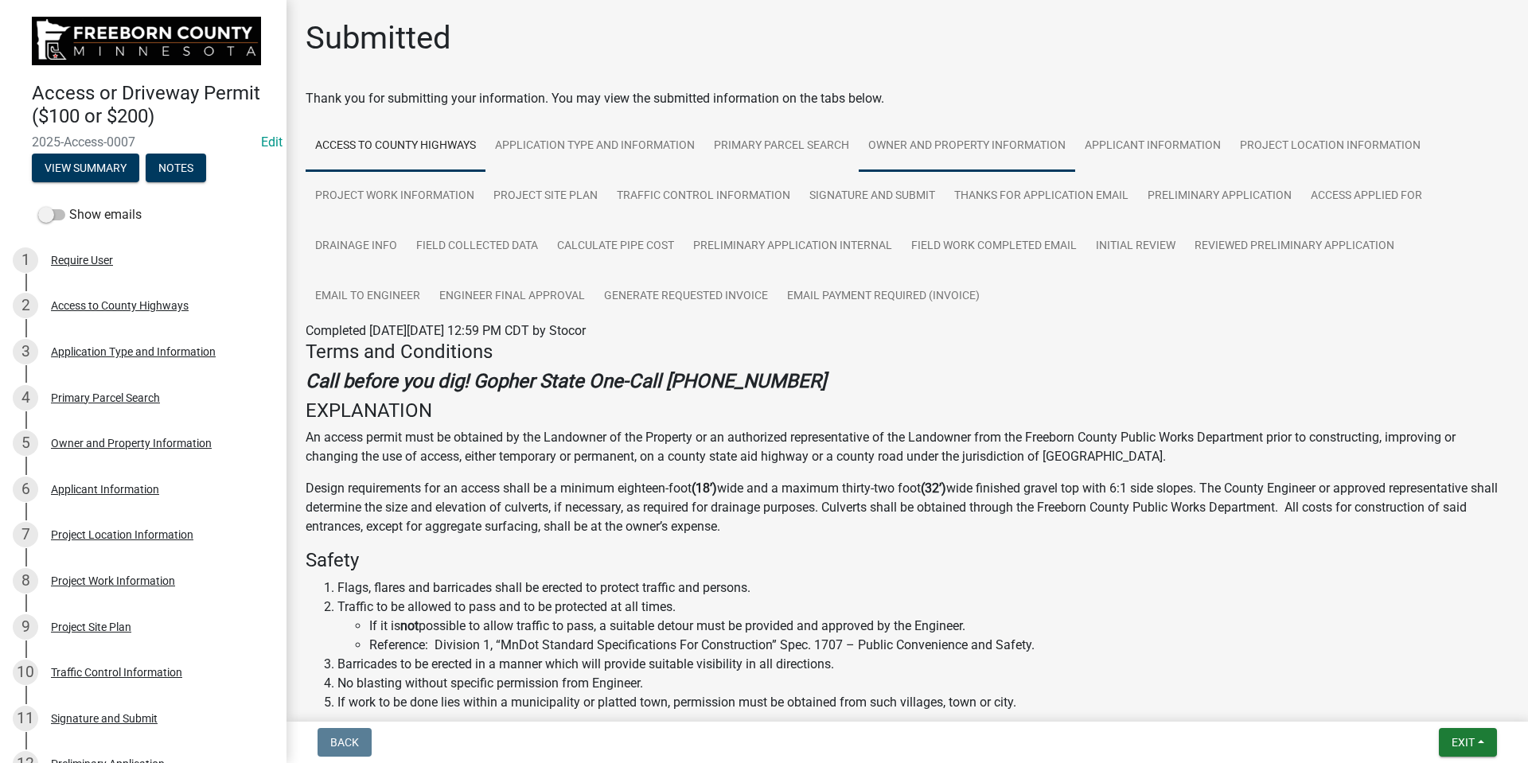
click at [958, 146] on link "Owner and Property Information" at bounding box center [967, 146] width 216 height 51
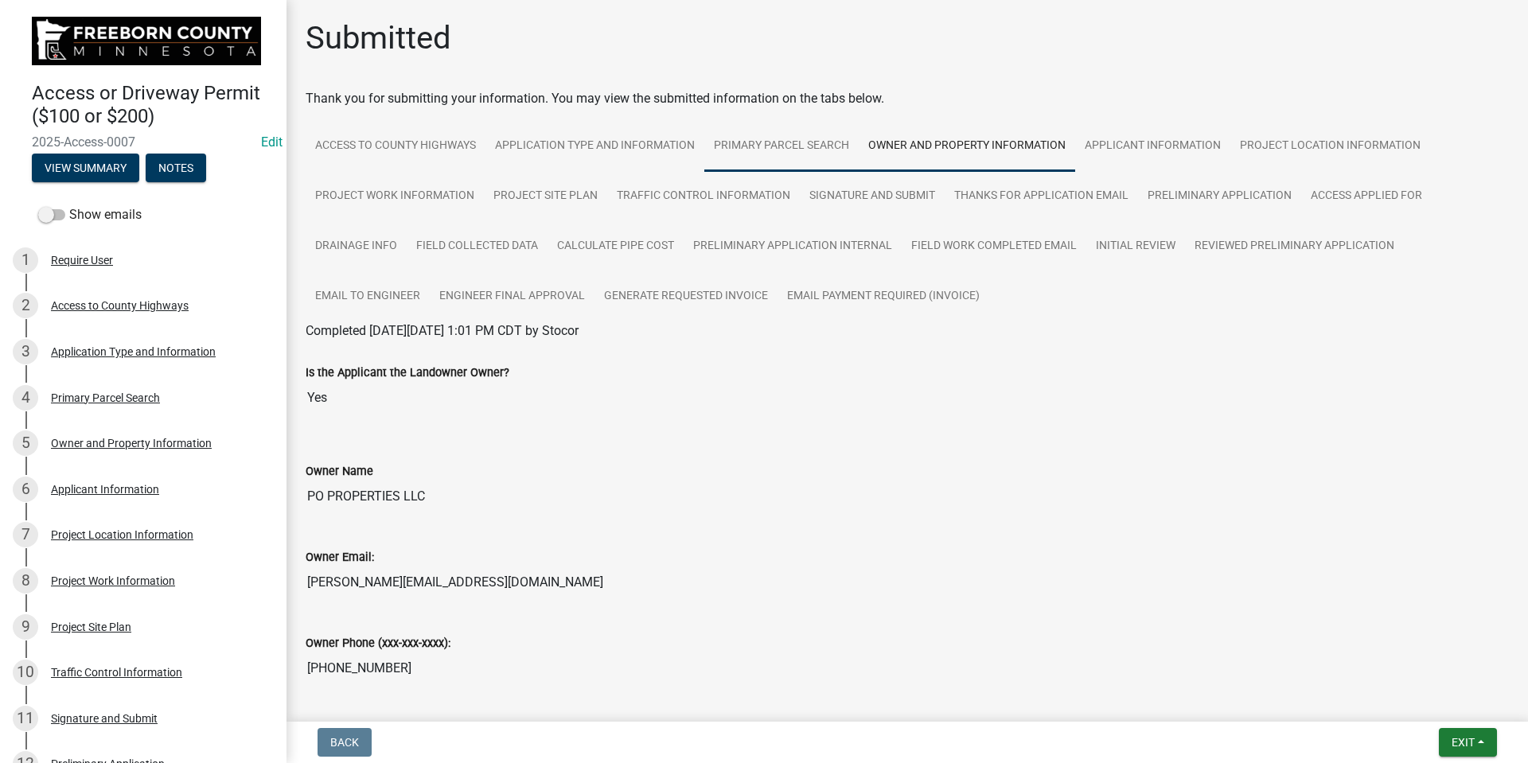
click at [765, 148] on link "Primary Parcel Search" at bounding box center [781, 146] width 154 height 51
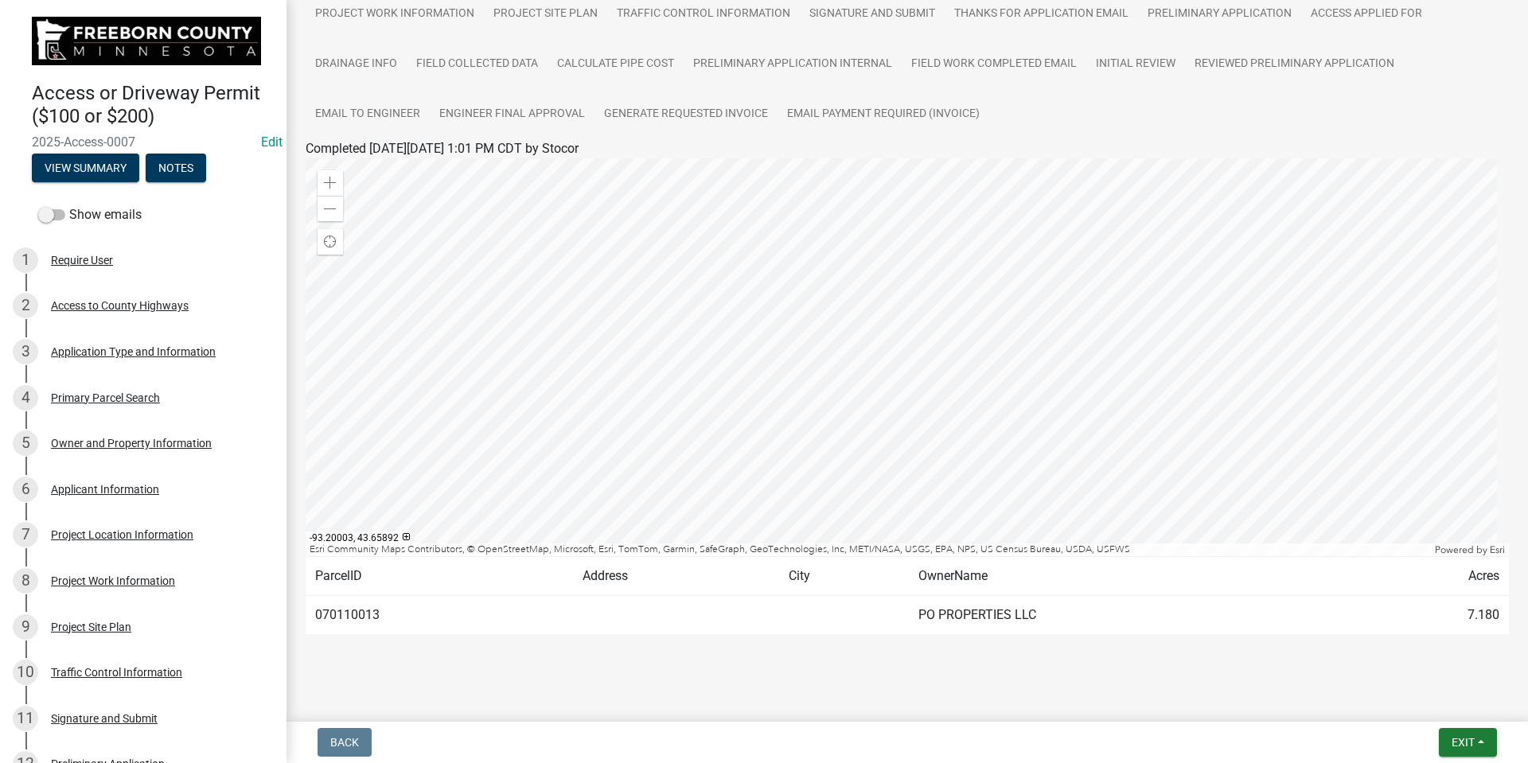
scroll to position [195, 0]
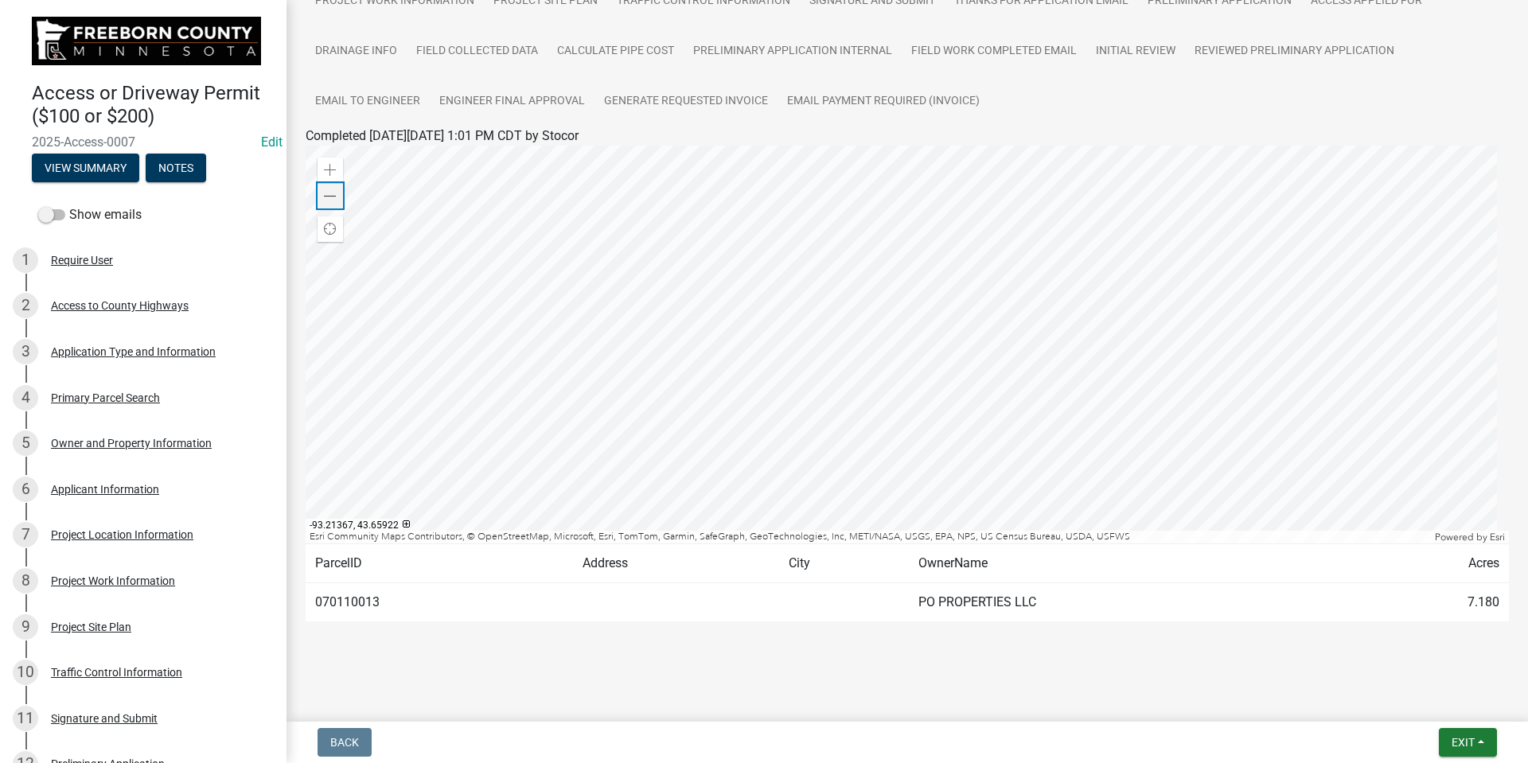
click at [336, 200] on span at bounding box center [330, 196] width 13 height 13
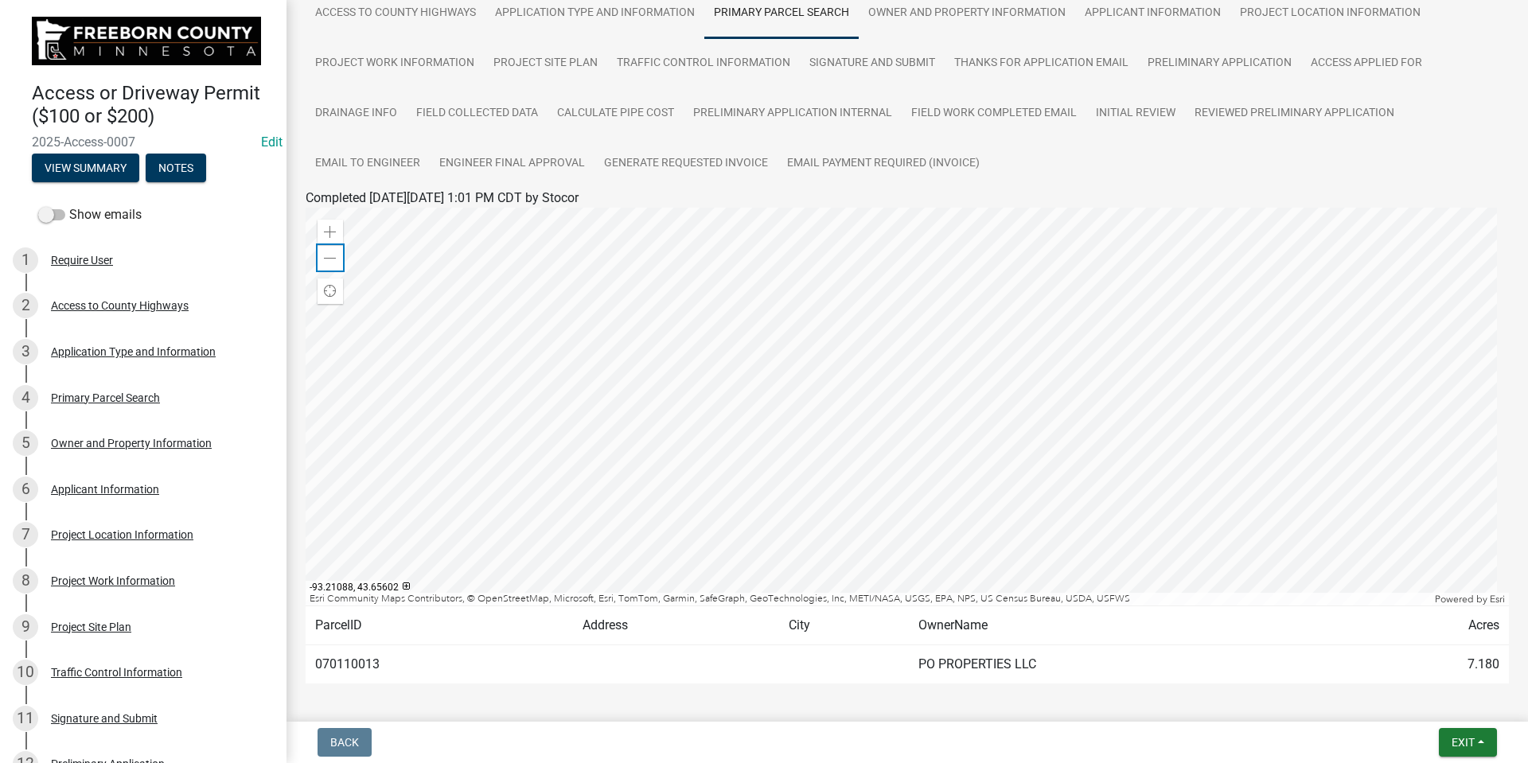
scroll to position [115, 0]
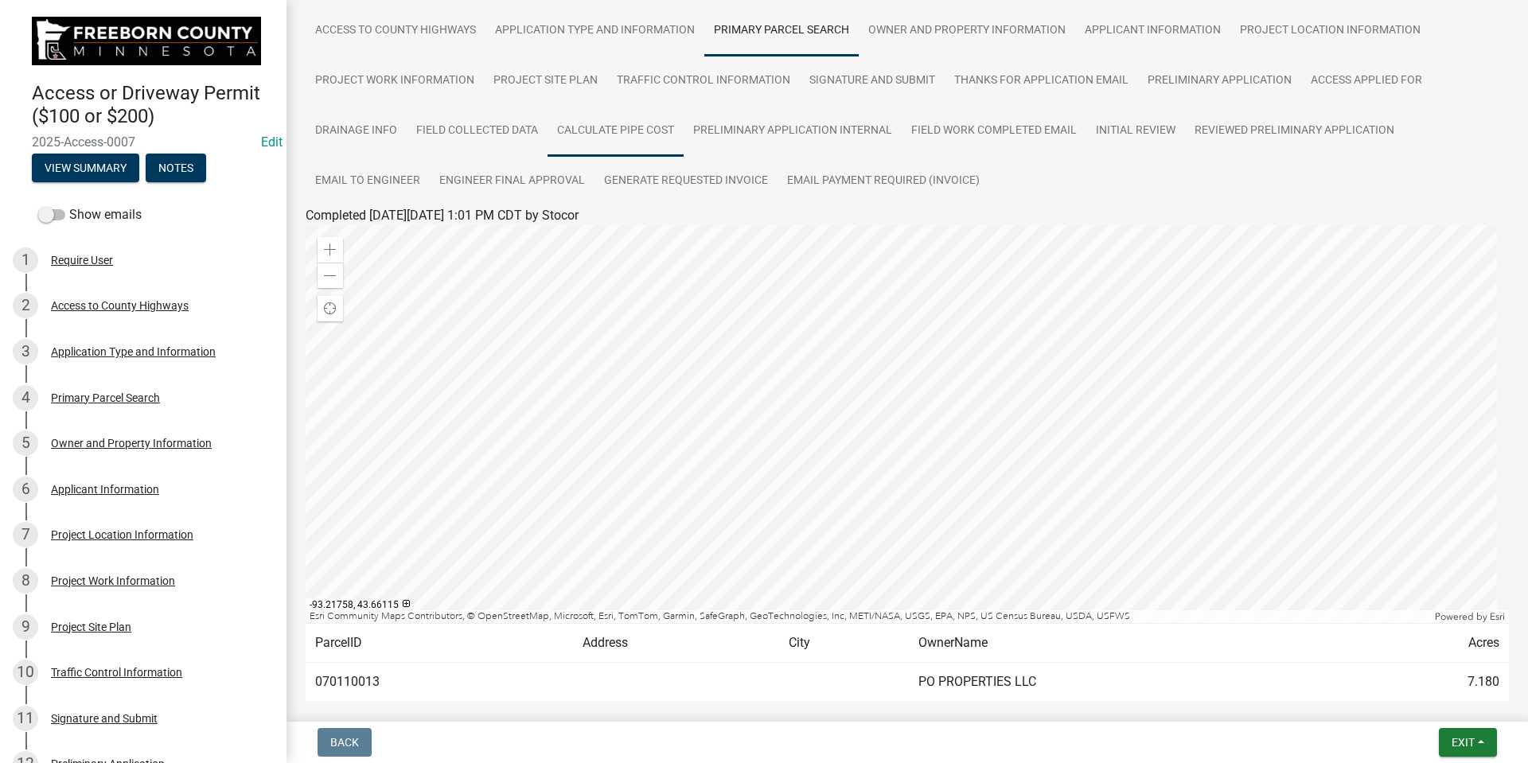
click at [576, 135] on link "Calculate Pipe Cost" at bounding box center [616, 131] width 136 height 51
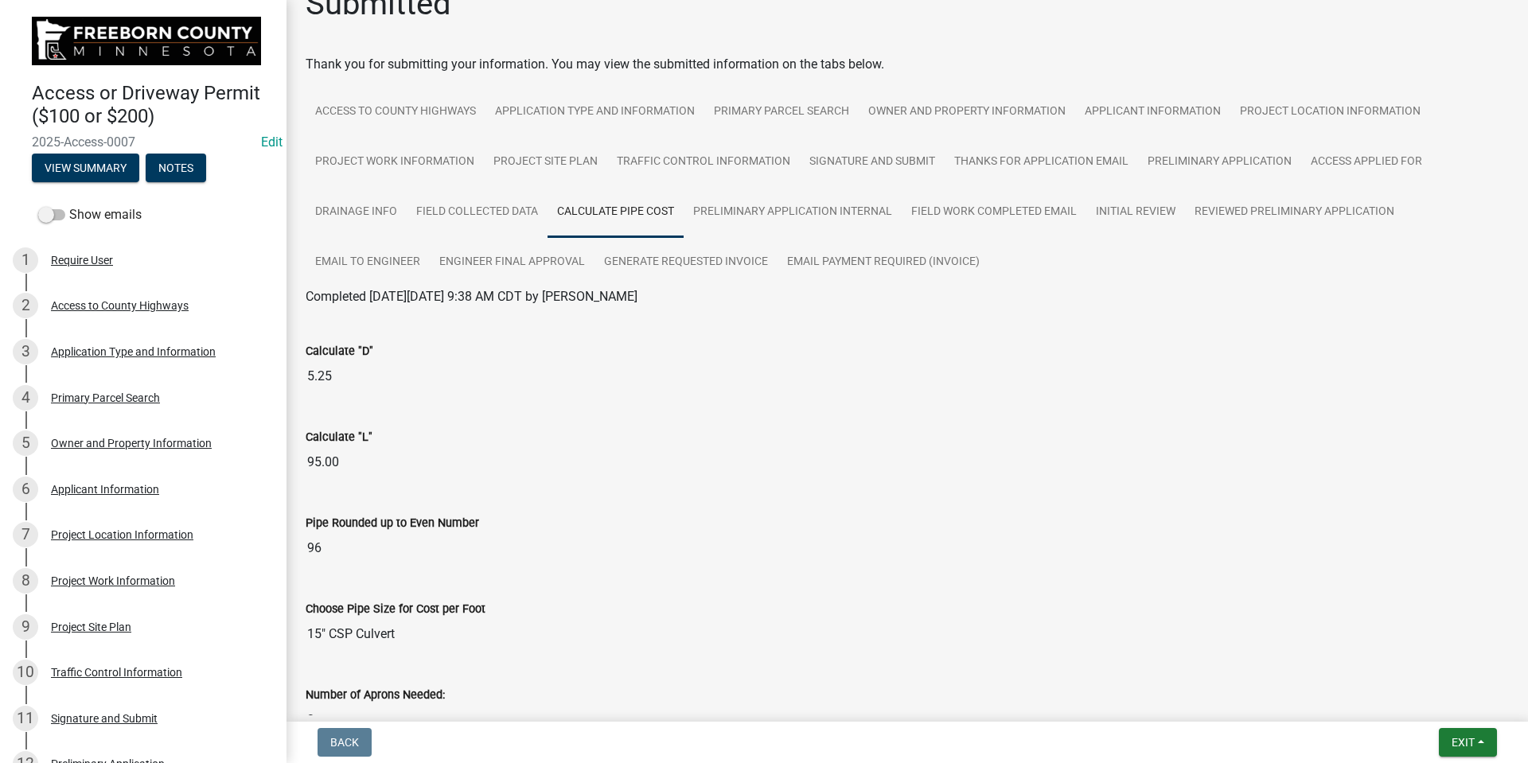
scroll to position [0, 0]
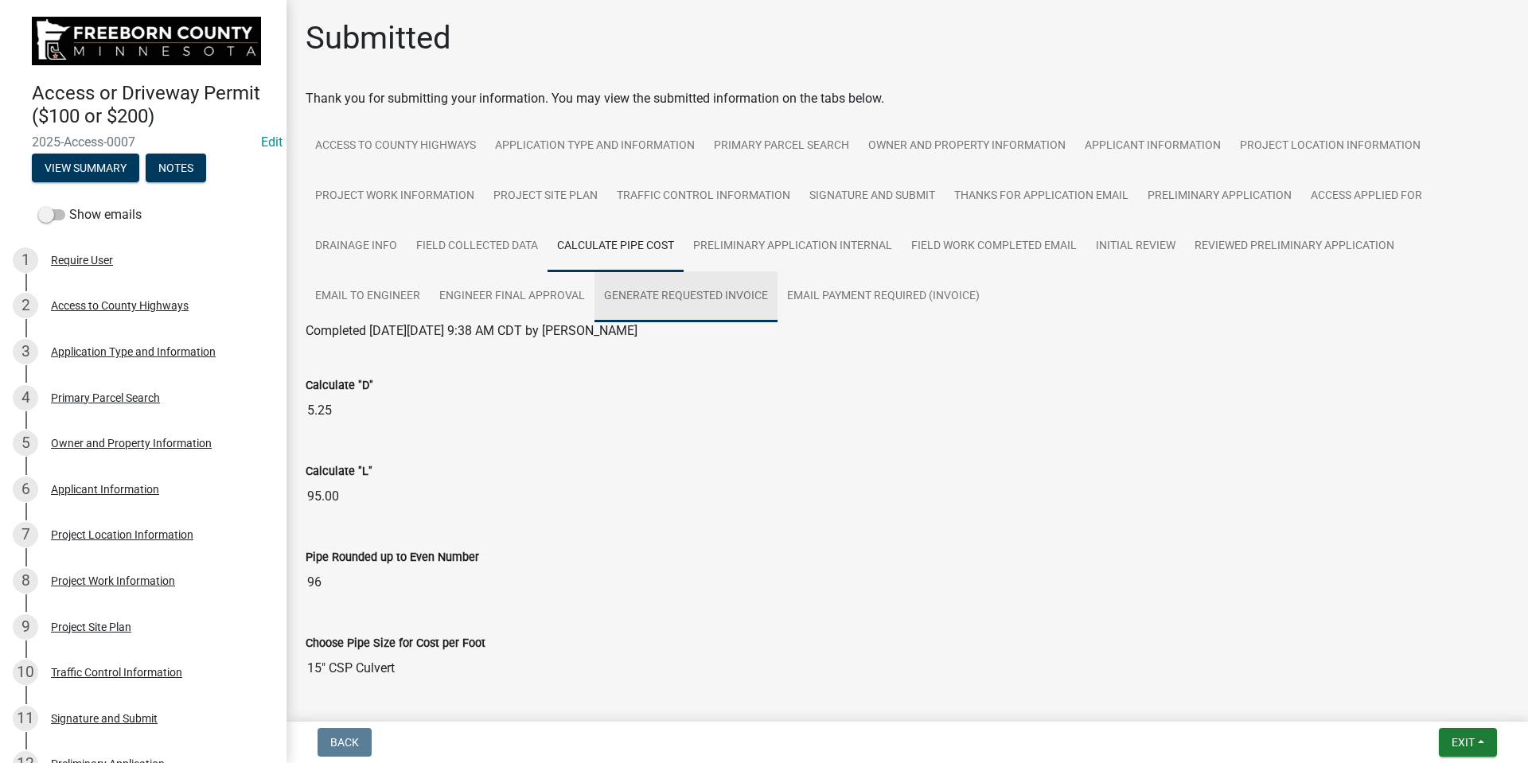
click at [684, 285] on link "Generate Requested Invoice" at bounding box center [685, 296] width 183 height 51
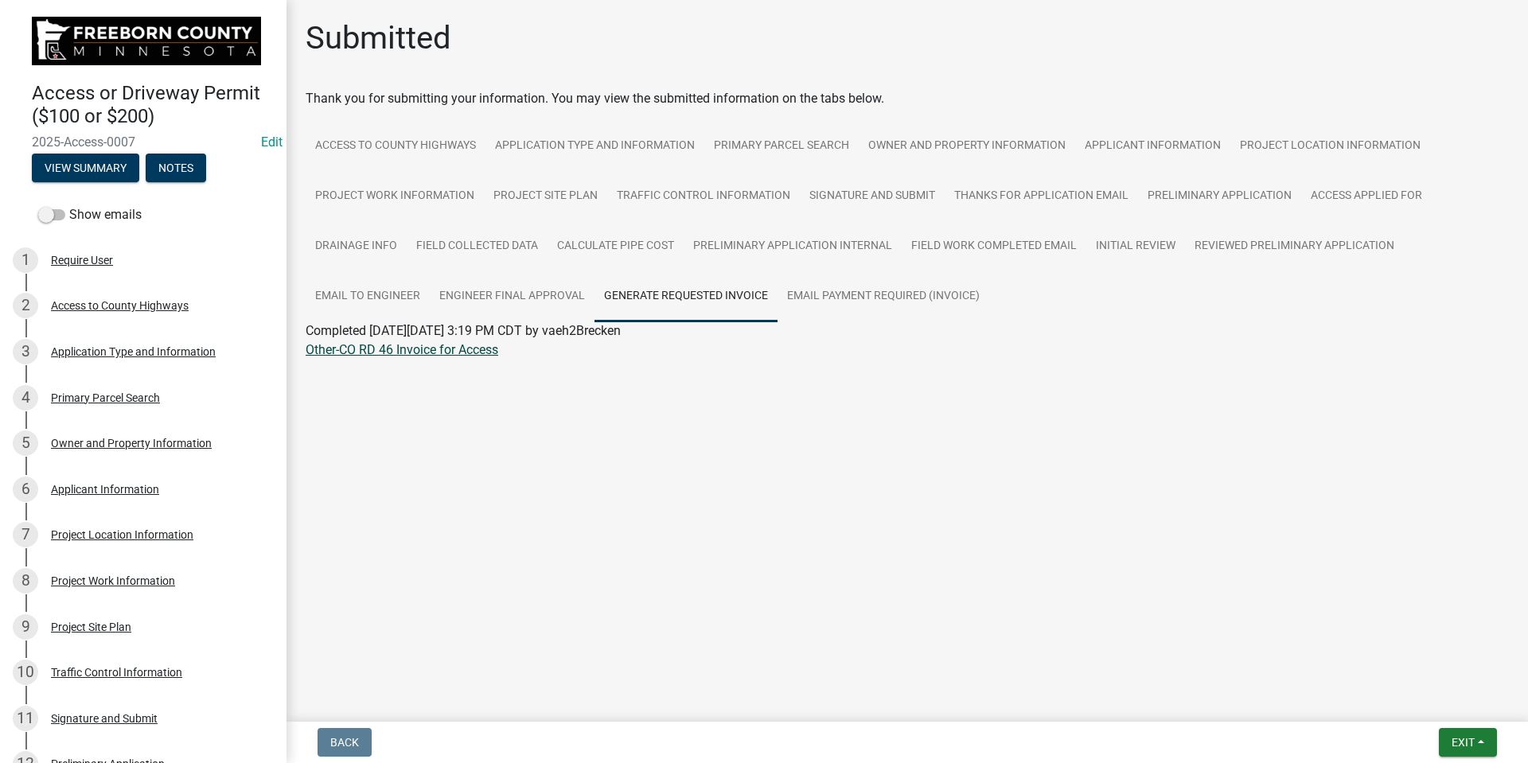
click at [407, 345] on link "Other-CO RD 46 Invoice for Access" at bounding box center [402, 349] width 193 height 15
click at [841, 287] on link "Email Payment Required (Invoice)" at bounding box center [884, 296] width 212 height 51
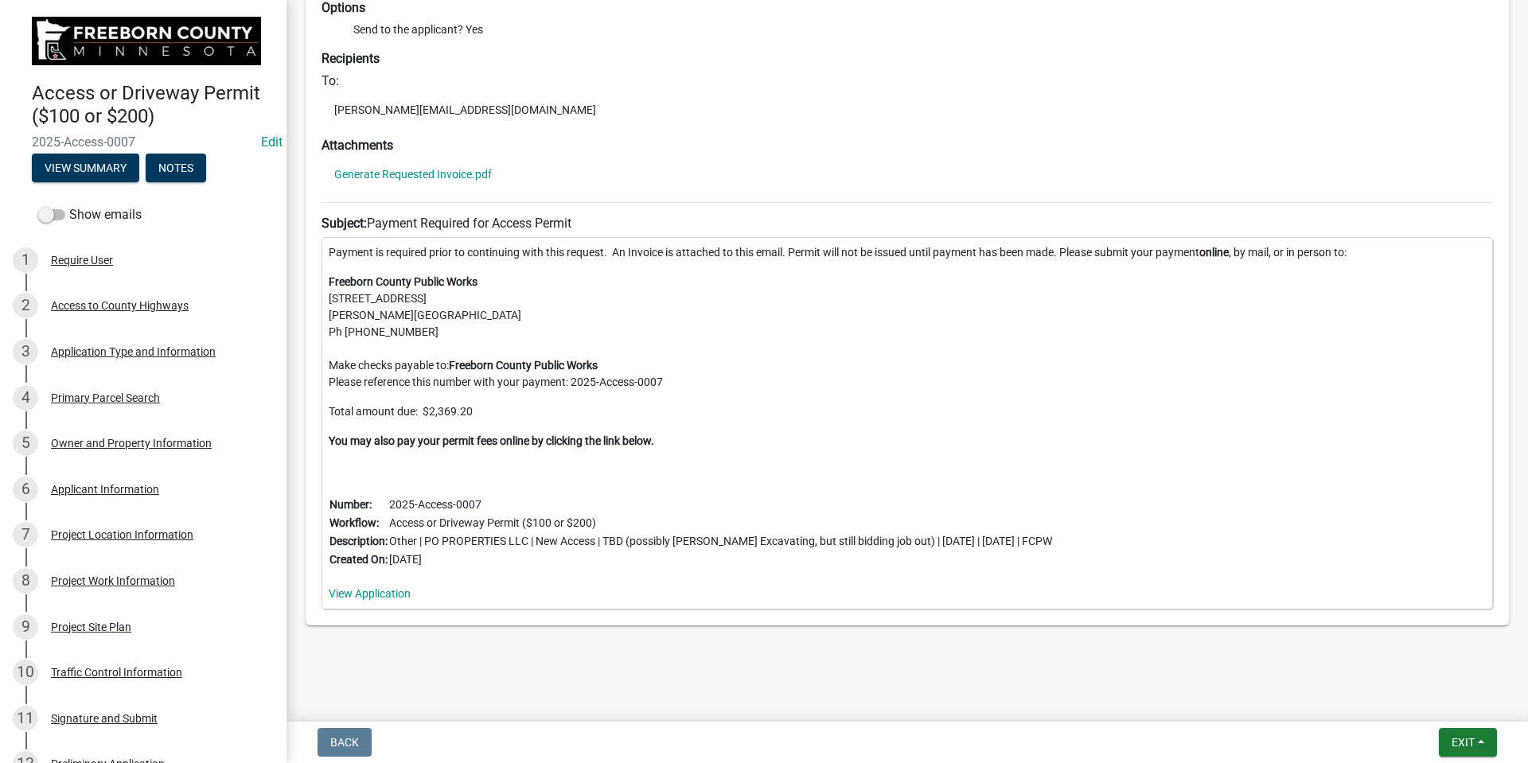
scroll to position [450, 0]
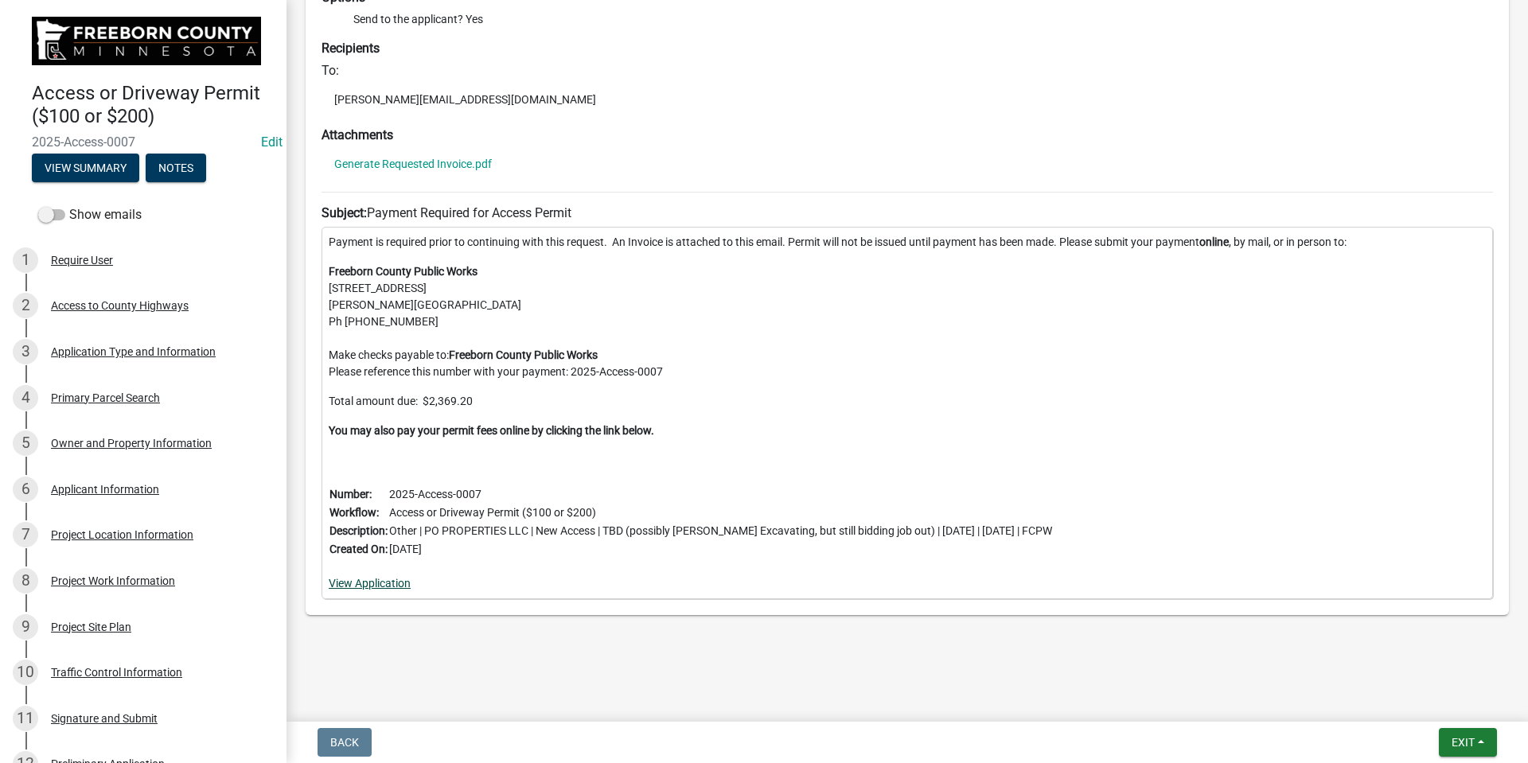
click at [370, 584] on link "View Application" at bounding box center [370, 583] width 82 height 13
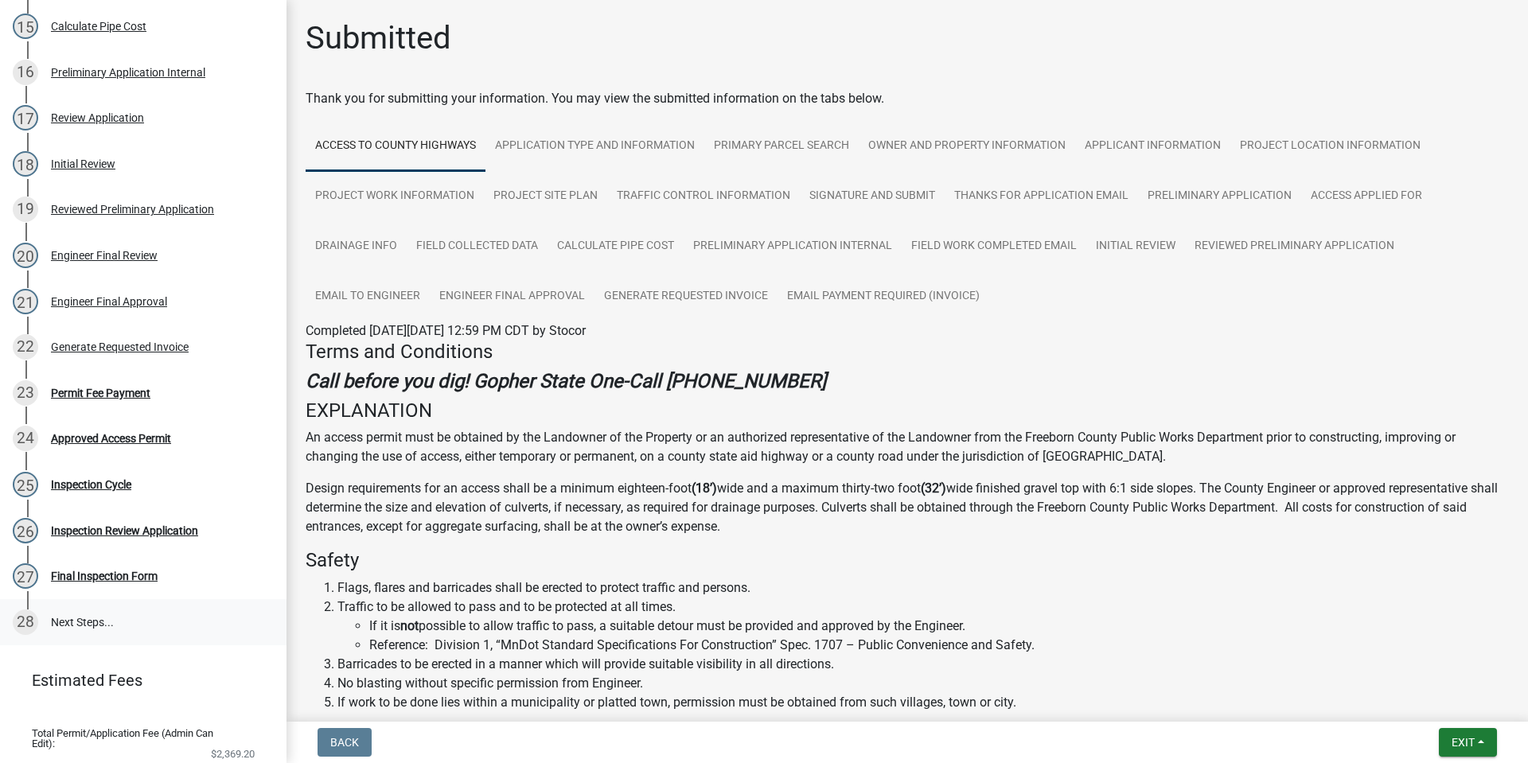
scroll to position [923, 0]
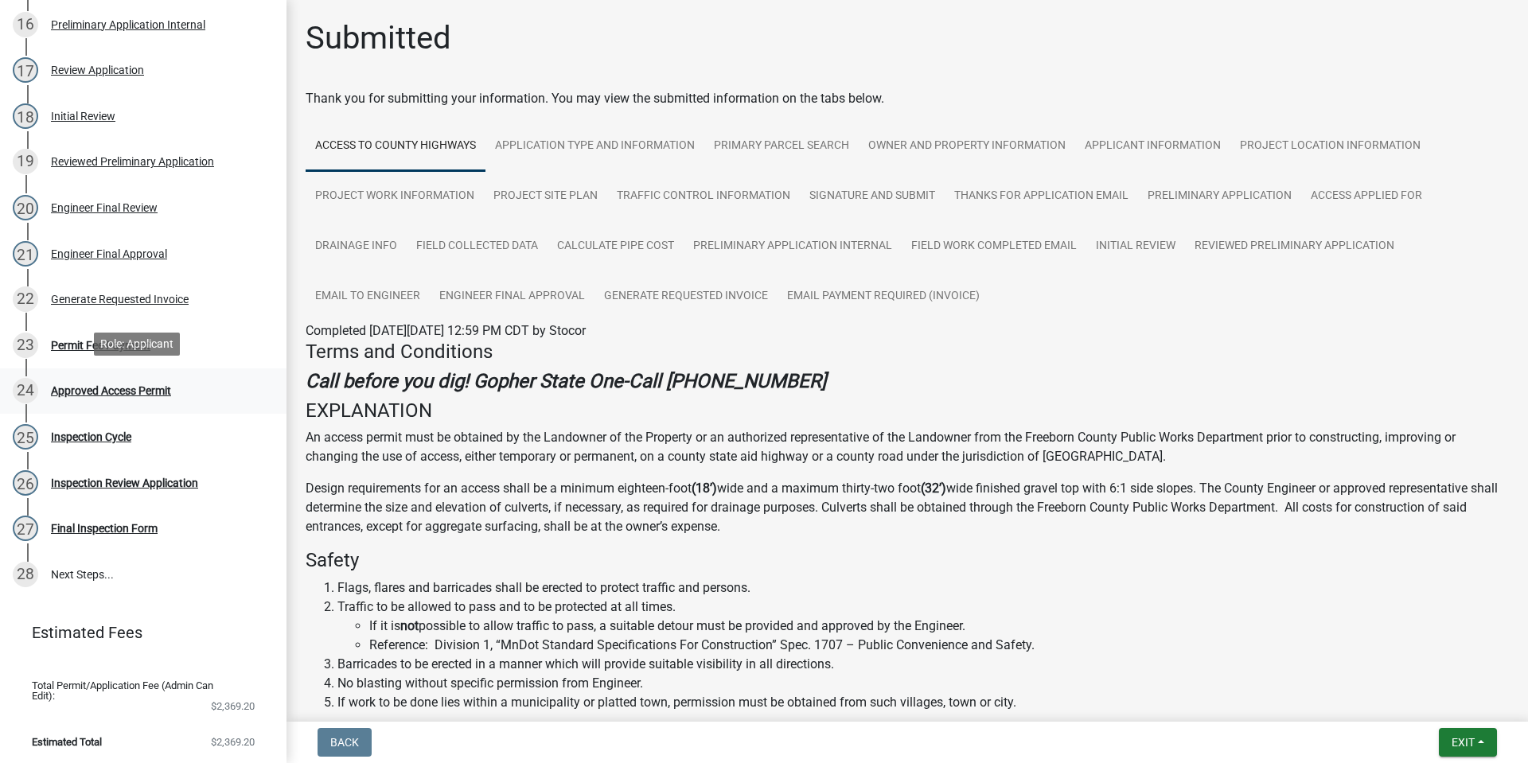
click at [136, 380] on div "24 Approved Access Permit" at bounding box center [137, 390] width 248 height 25
click at [508, 293] on link "Engineer Final Approval" at bounding box center [512, 296] width 165 height 51
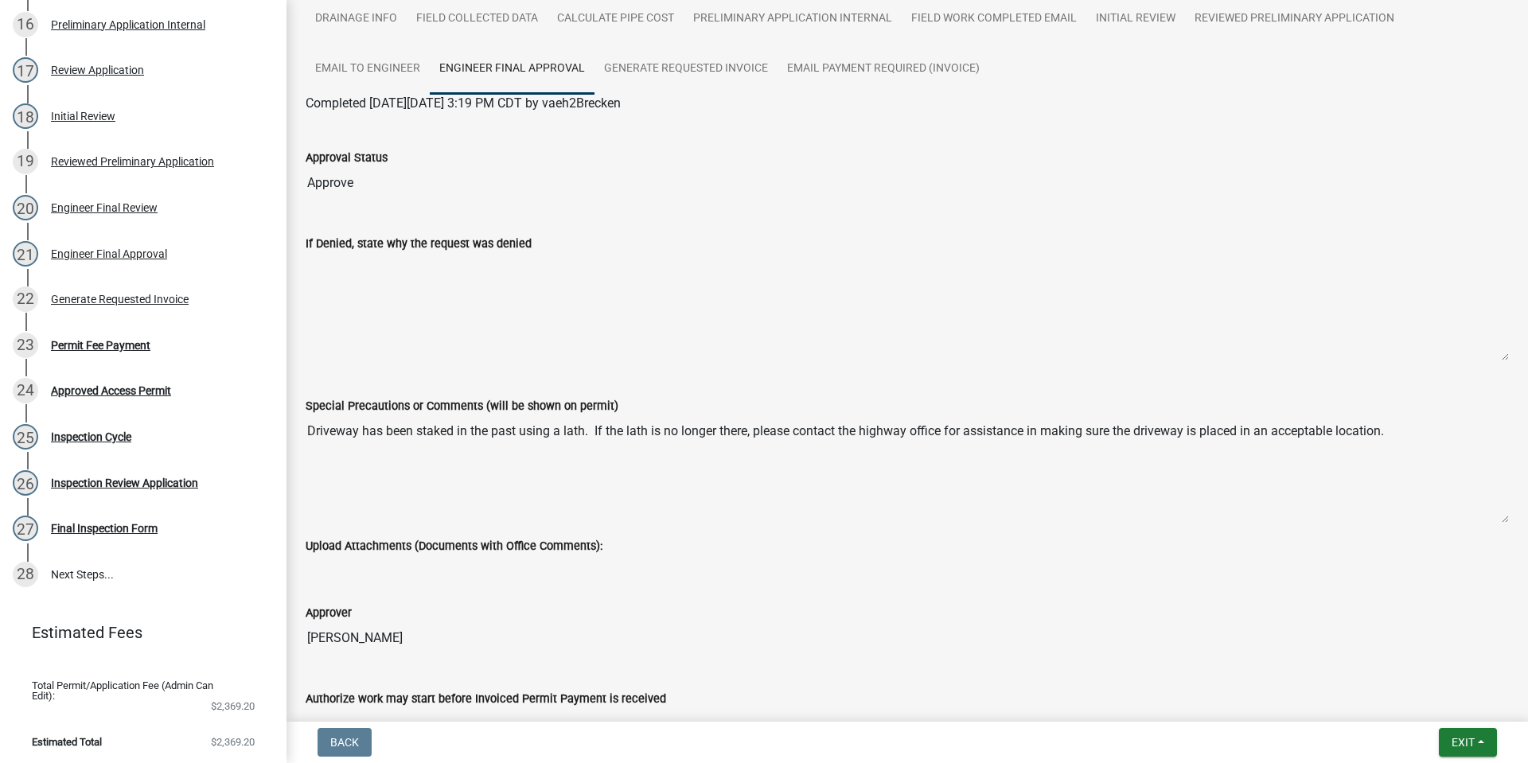
scroll to position [200, 0]
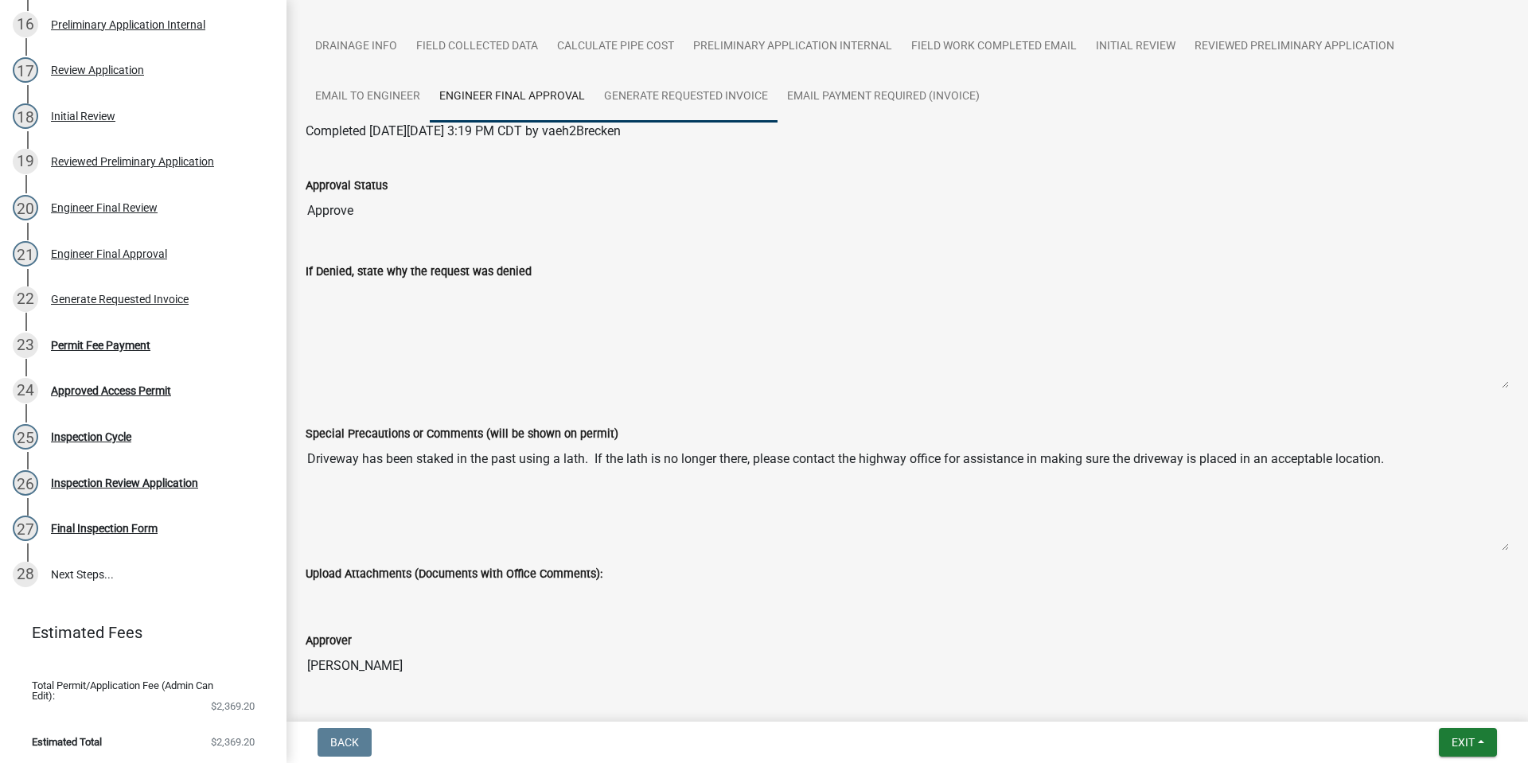
click at [670, 96] on link "Generate Requested Invoice" at bounding box center [685, 97] width 183 height 51
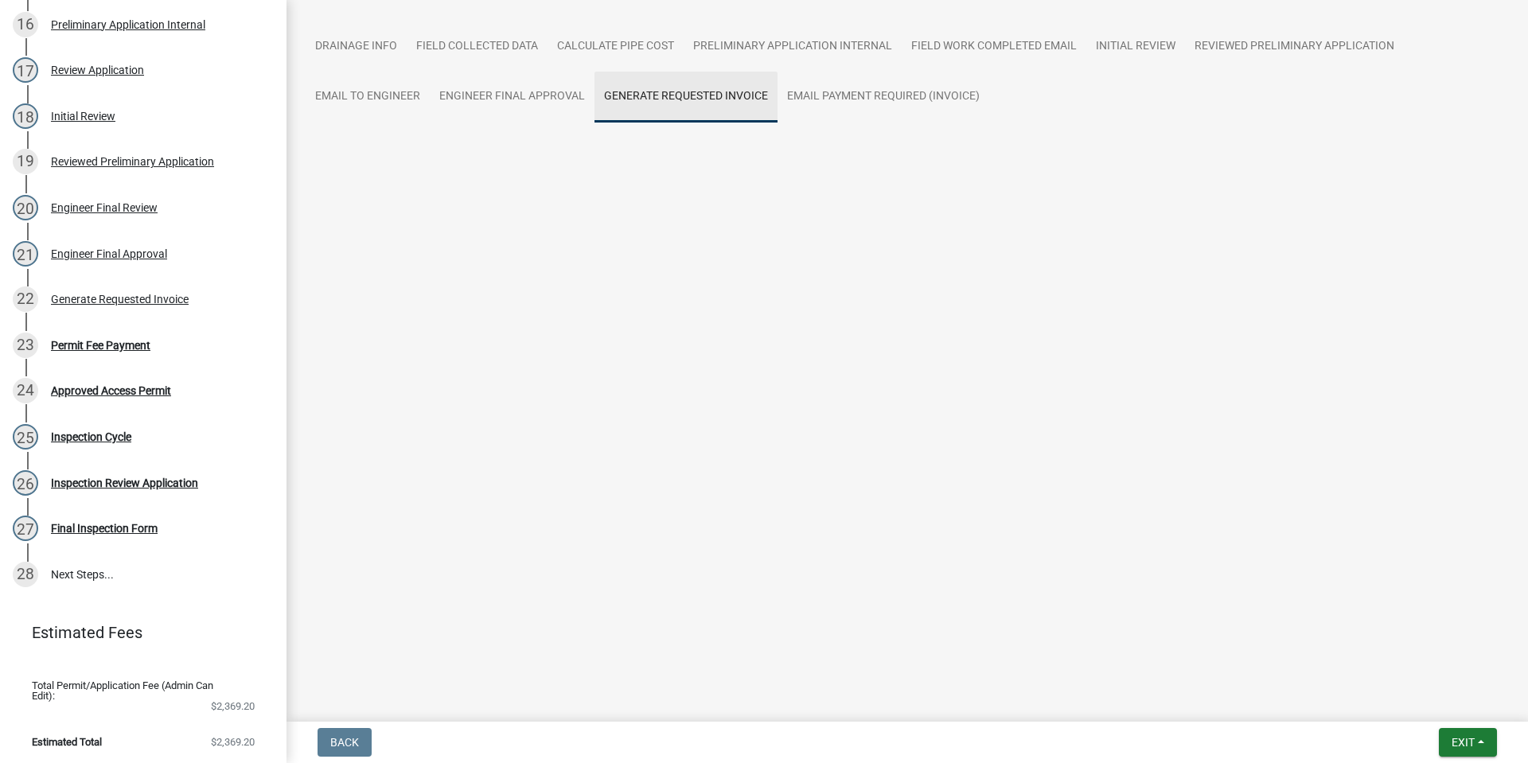
scroll to position [0, 0]
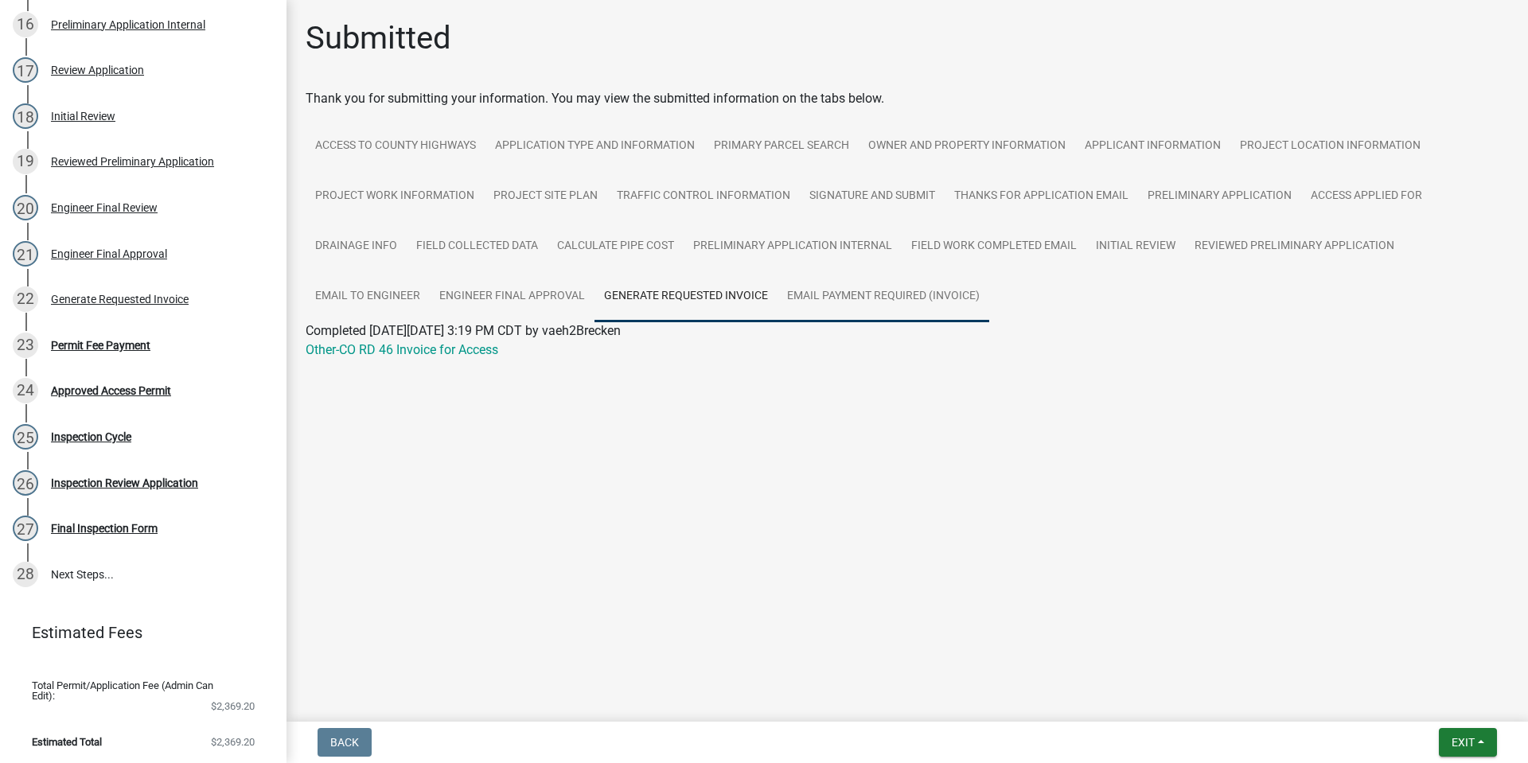
click at [867, 291] on link "Email Payment Required (Invoice)" at bounding box center [884, 296] width 212 height 51
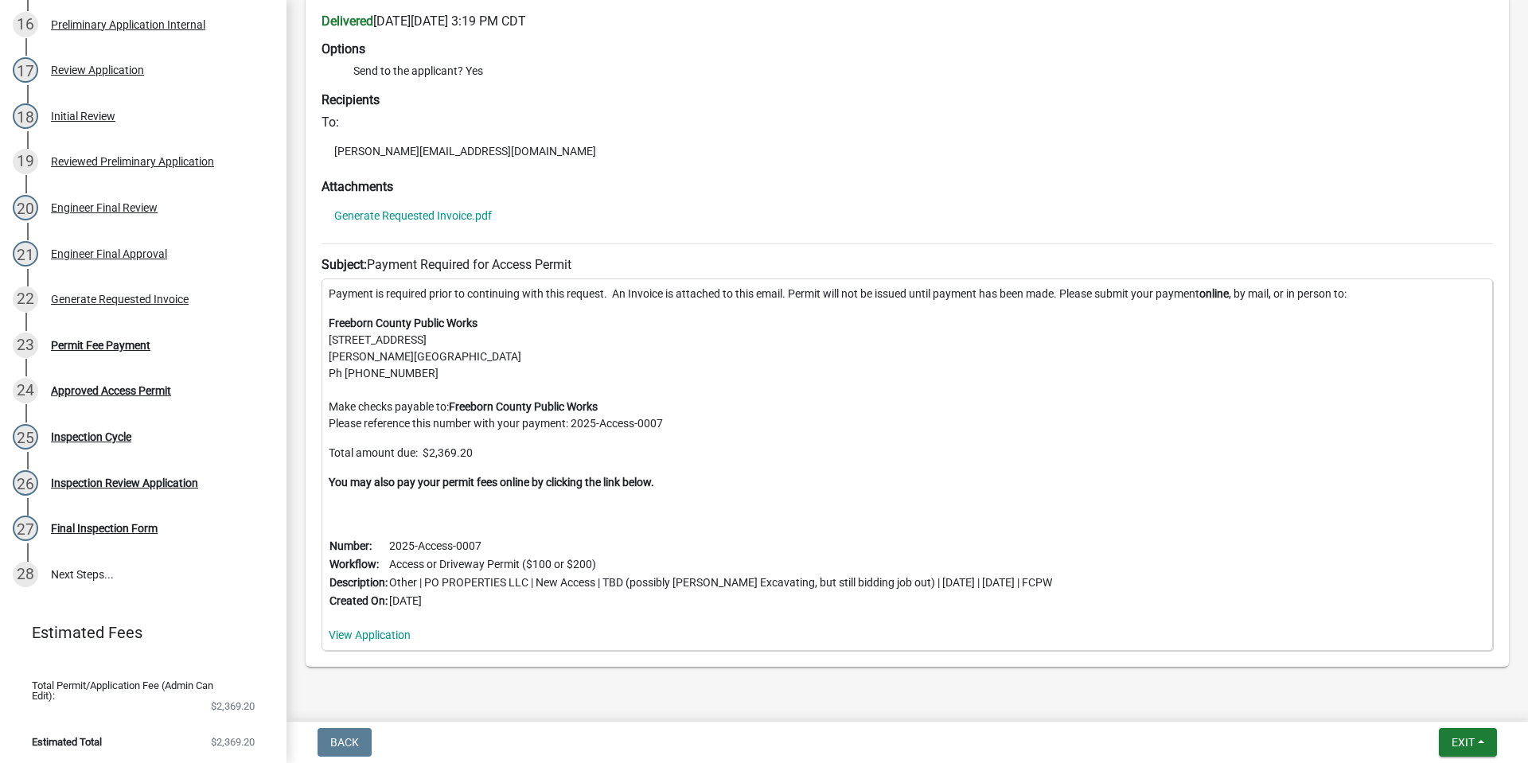
scroll to position [450, 0]
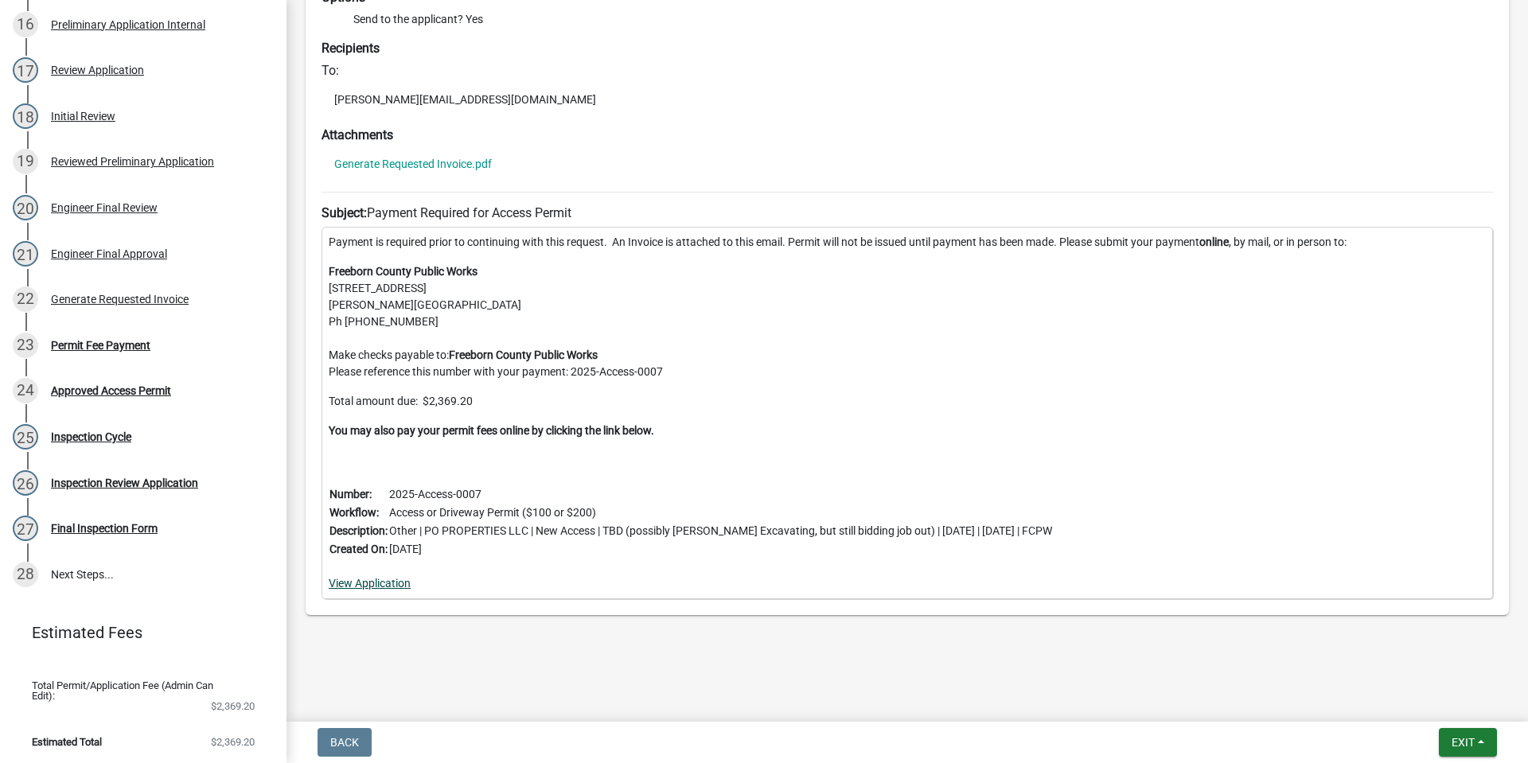
click at [353, 585] on link "View Application" at bounding box center [370, 583] width 82 height 13
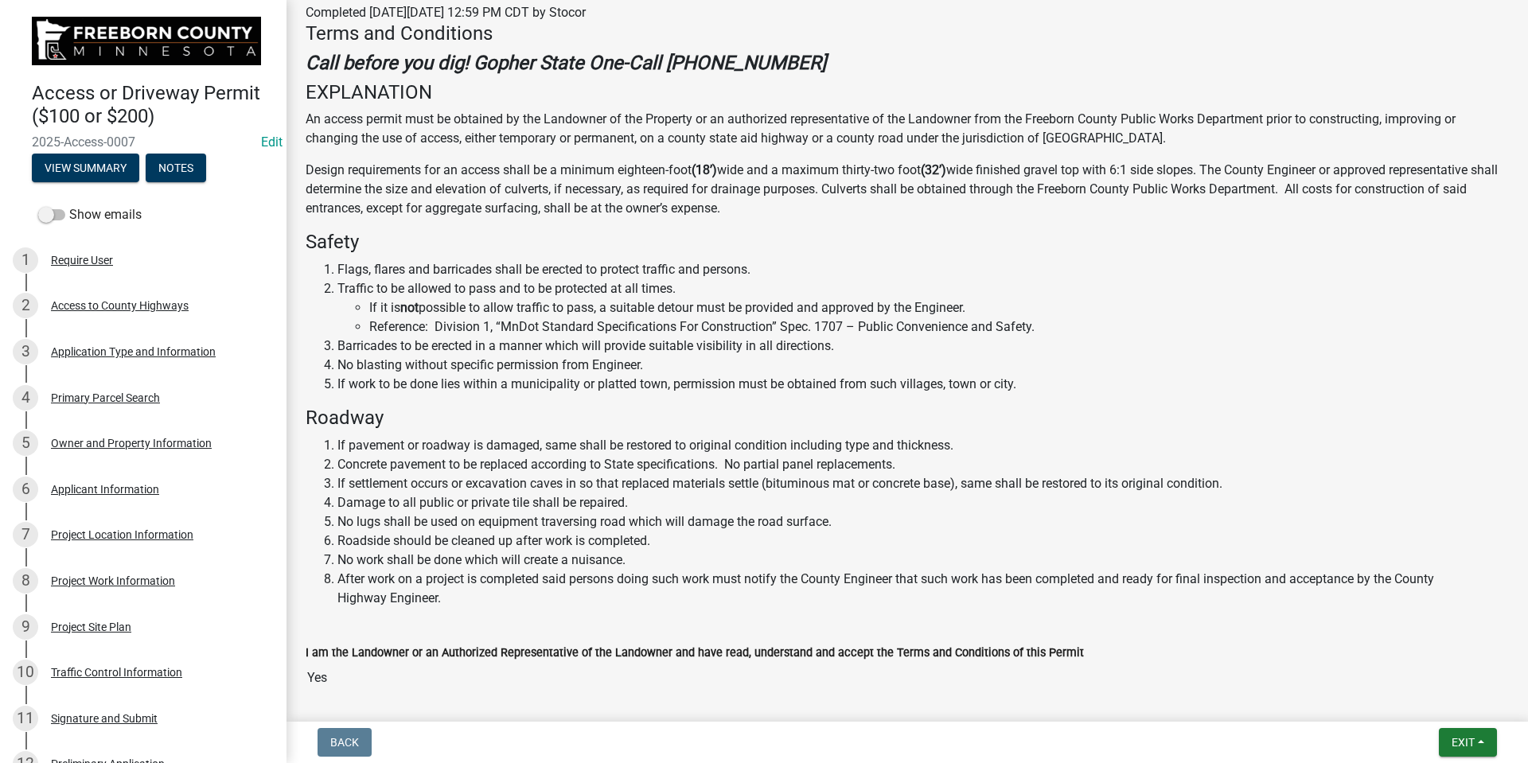
scroll to position [391, 0]
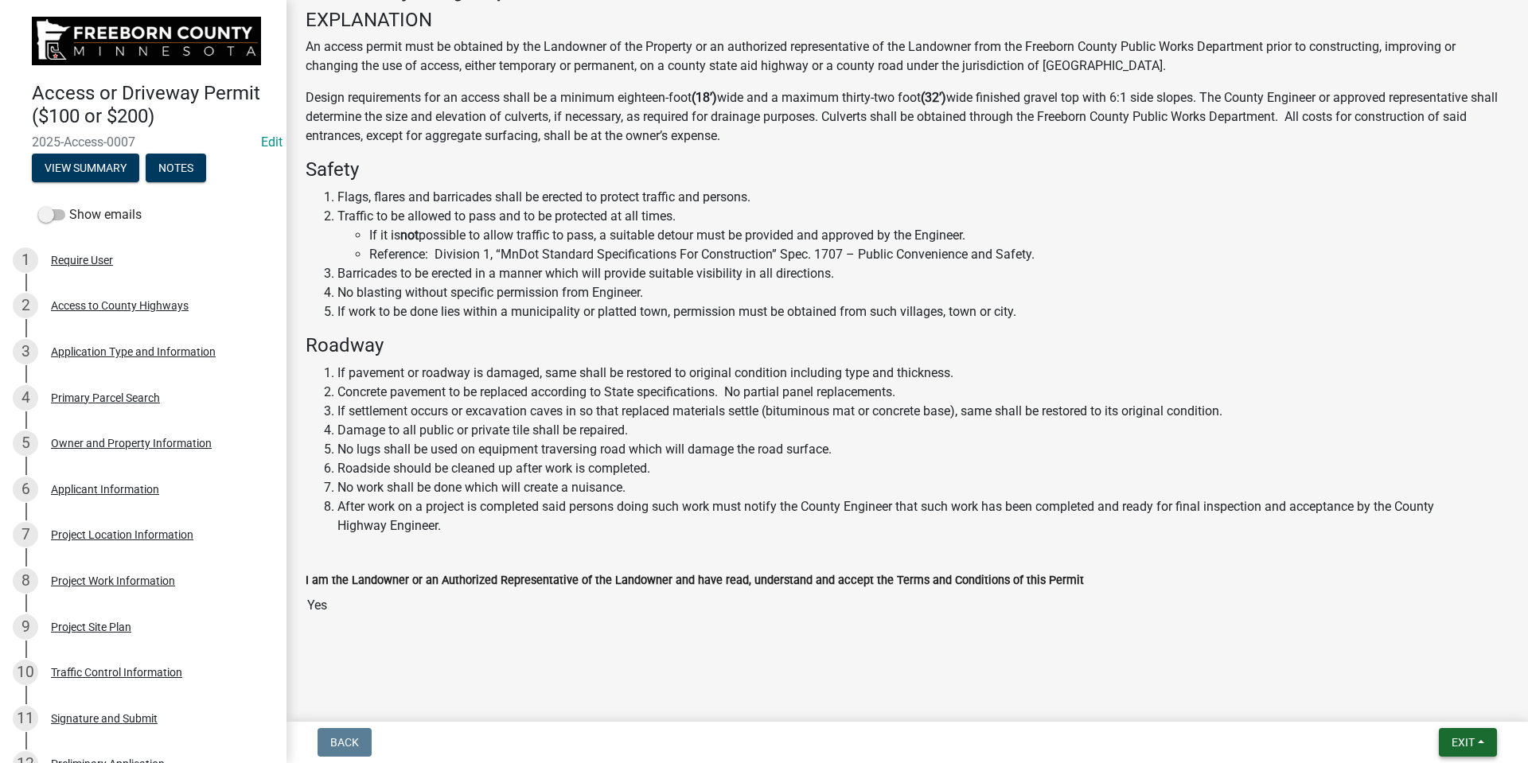
click at [1460, 729] on button "Exit" at bounding box center [1468, 742] width 58 height 29
